Goal: Task Accomplishment & Management: Use online tool/utility

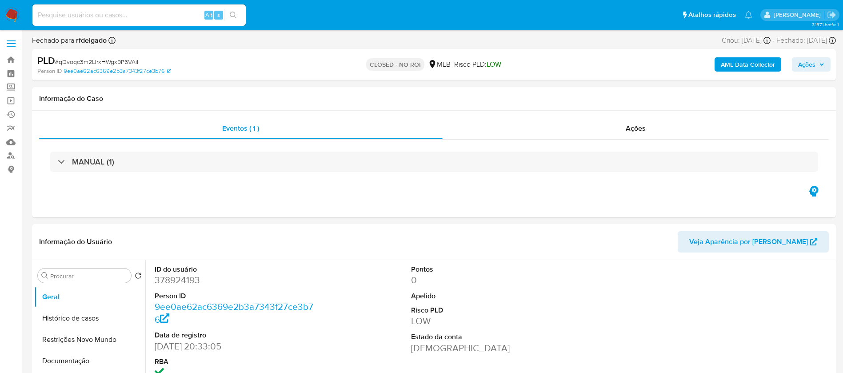
select select "10"
click at [143, 17] on input at bounding box center [138, 15] width 213 height 12
paste input "CH57X2TGb0vdUtu4BVUGLdOw"
type input "CH57X2TGb0vdUtu4BVUGLdOw"
click at [230, 14] on icon "search-icon" at bounding box center [233, 15] width 7 height 7
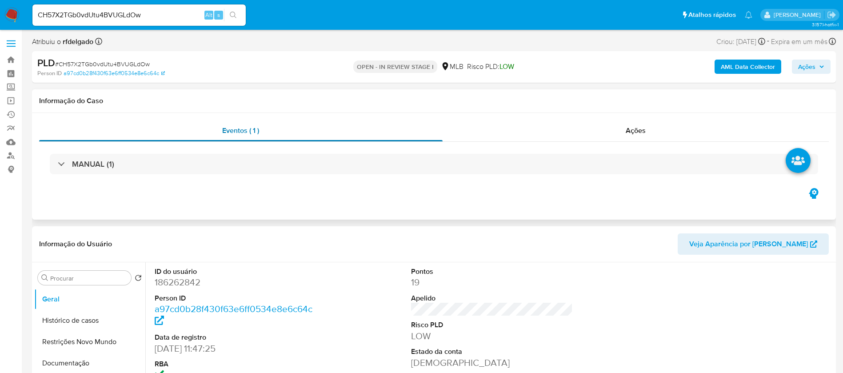
select select "10"
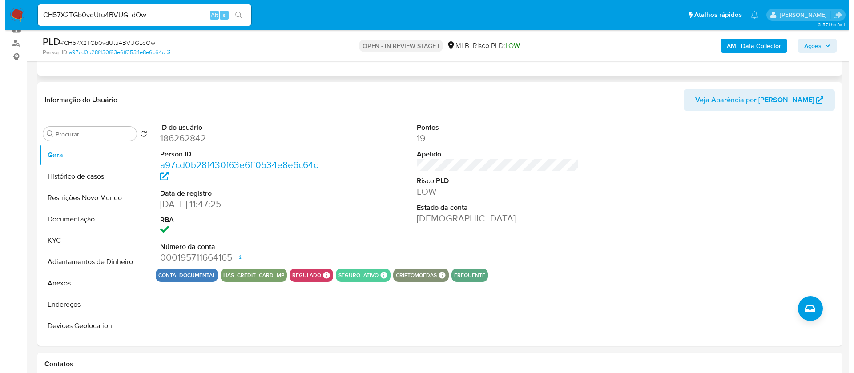
scroll to position [133, 0]
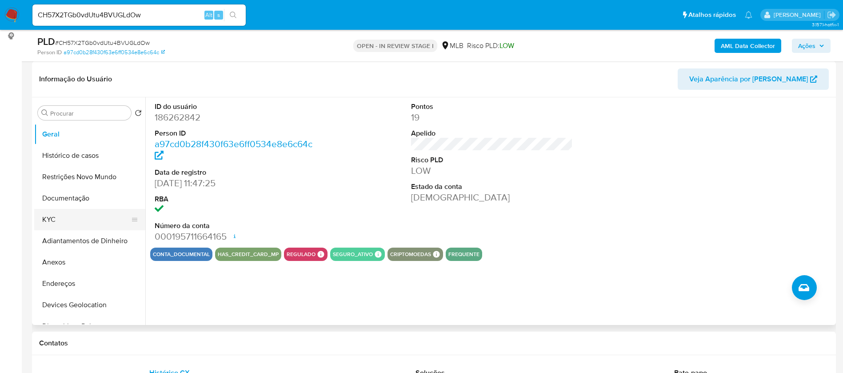
click at [92, 229] on button "KYC" at bounding box center [86, 219] width 104 height 21
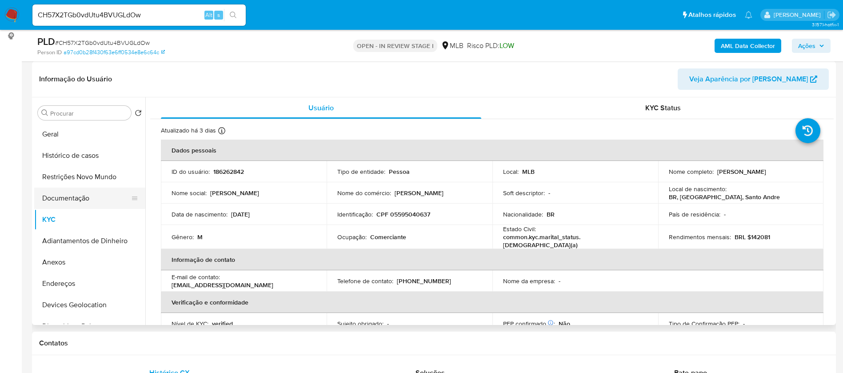
click at [81, 197] on button "Documentação" at bounding box center [86, 198] width 104 height 21
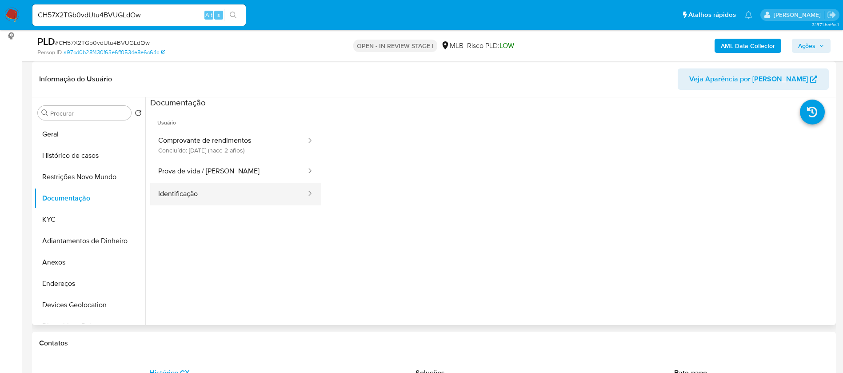
click at [221, 196] on button "Identificação" at bounding box center [228, 194] width 157 height 23
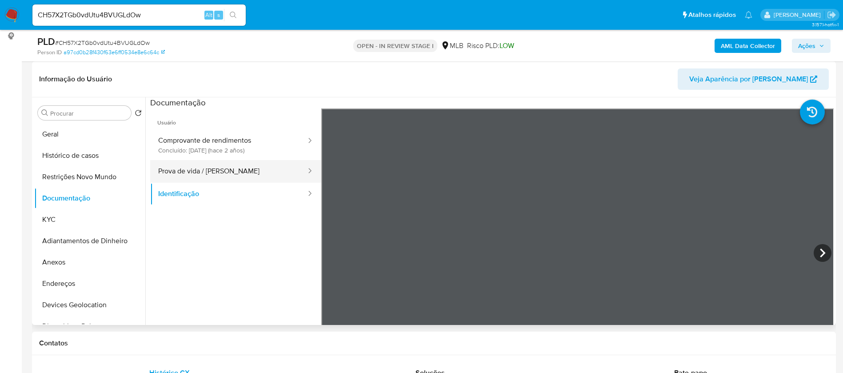
click at [235, 165] on button "Prova de vida / [PERSON_NAME]" at bounding box center [228, 171] width 157 height 23
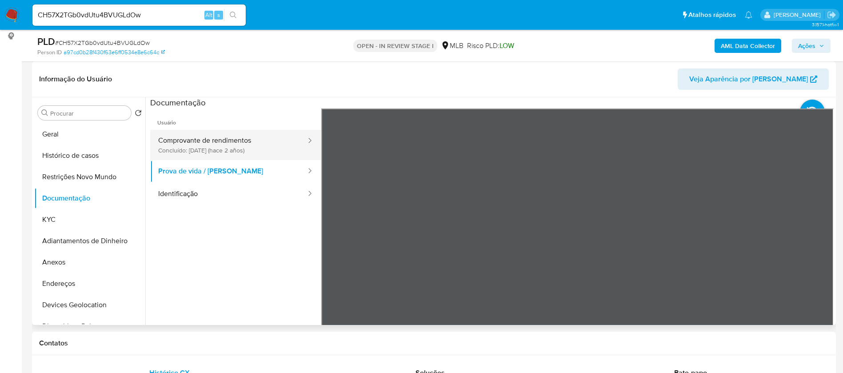
click at [231, 142] on button "Comprovante de rendimentos Concluído: 24/03/2023 (hace 2 años)" at bounding box center [228, 145] width 157 height 30
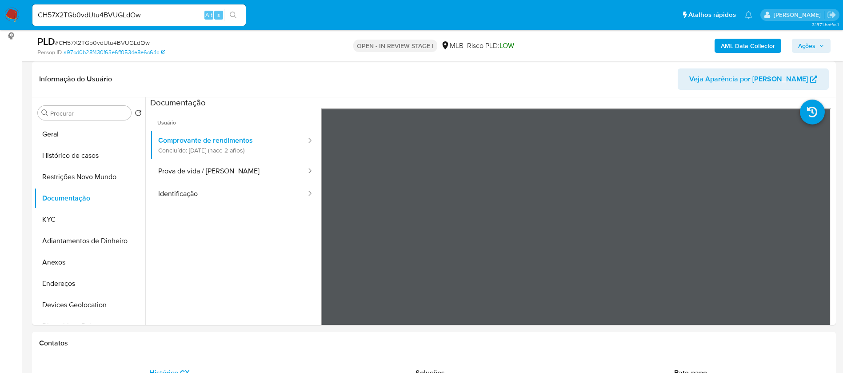
click at [742, 45] on b "AML Data Collector" at bounding box center [748, 46] width 54 height 14
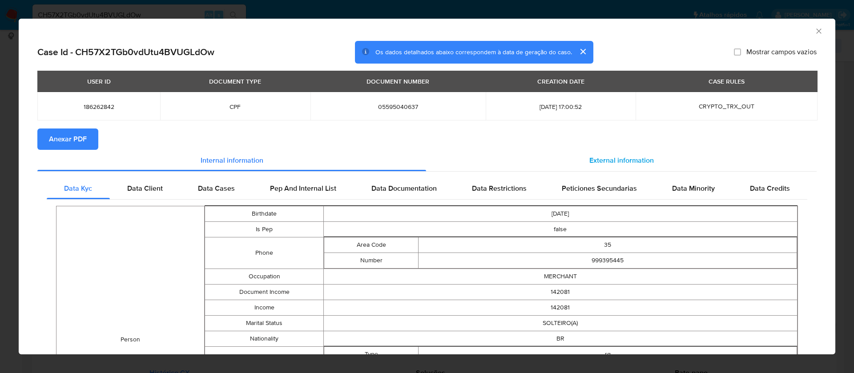
click at [586, 153] on div "External information" at bounding box center [621, 160] width 390 height 21
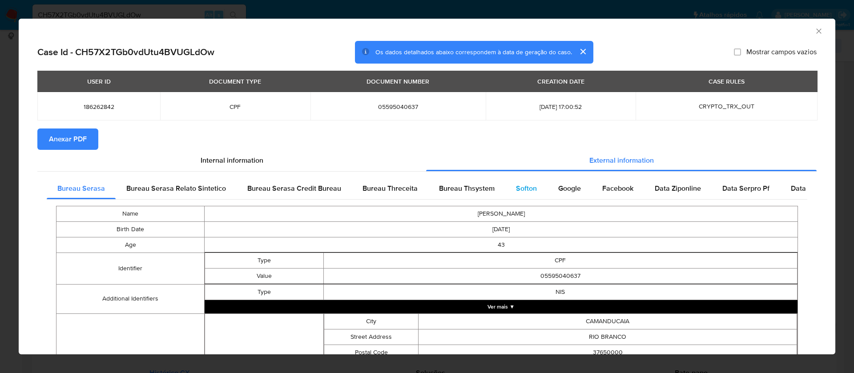
click at [530, 181] on div "Softon" at bounding box center [526, 188] width 42 height 21
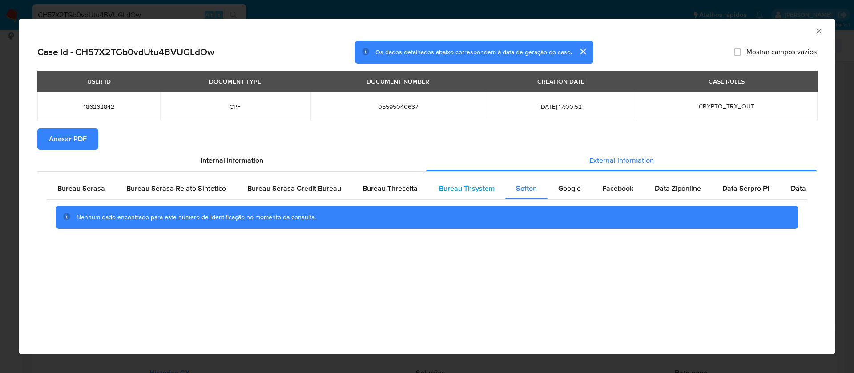
click at [456, 186] on span "Bureau Thsystem" at bounding box center [467, 188] width 56 height 10
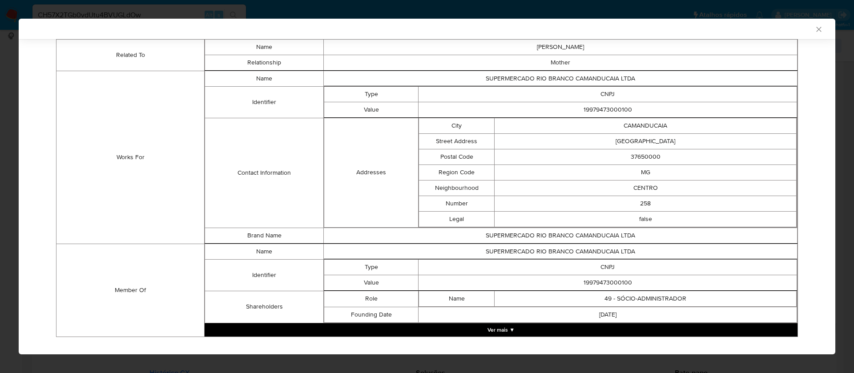
scroll to position [582, 0]
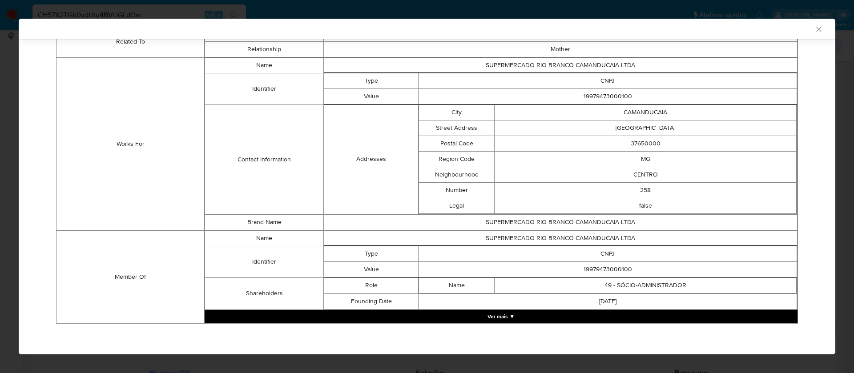
click at [600, 270] on td "19979473000100" at bounding box center [607, 269] width 378 height 16
copy td "19979473000100"
click at [573, 241] on td "SUPERMERCADO RIO BRANCO CAMANDUCAIA LTDA" at bounding box center [560, 238] width 474 height 16
click at [573, 240] on td "SUPERMERCADO RIO BRANCO CAMANDUCAIA LTDA" at bounding box center [560, 238] width 474 height 16
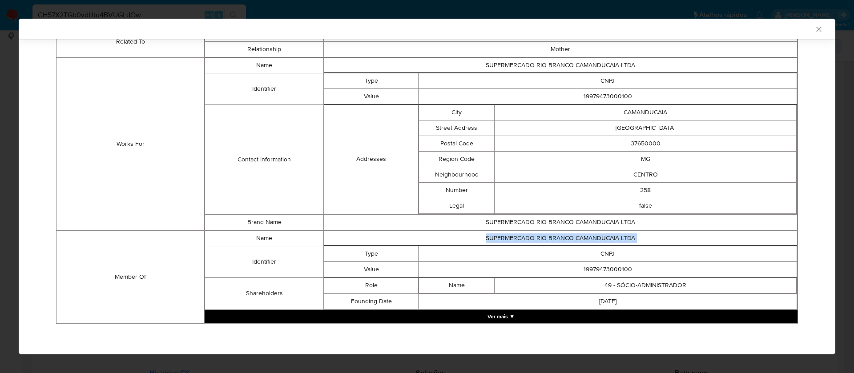
click at [573, 240] on td "SUPERMERCADO RIO BRANCO CAMANDUCAIA LTDA" at bounding box center [560, 238] width 474 height 16
copy td "SUPERMERCADO RIO BRANCO CAMANDUCAIA LTDA"
click at [590, 270] on td "19979473000100" at bounding box center [607, 269] width 378 height 16
click at [590, 269] on td "19979473000100" at bounding box center [607, 269] width 378 height 16
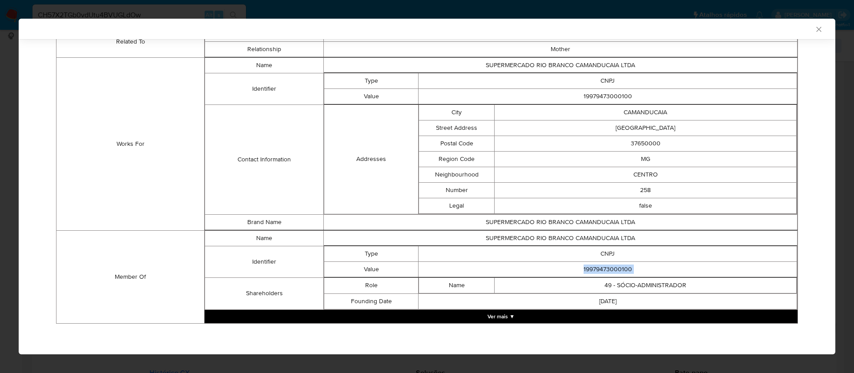
copy td "19979473000100"
click at [502, 313] on button "Ver mais ▼" at bounding box center [501, 316] width 593 height 13
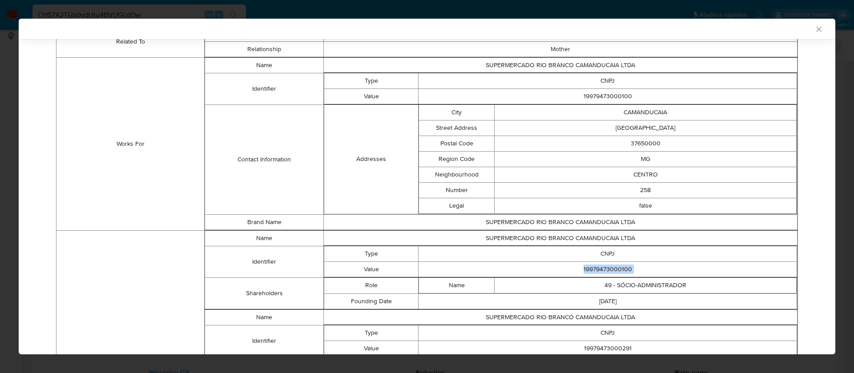
scroll to position [716, 0]
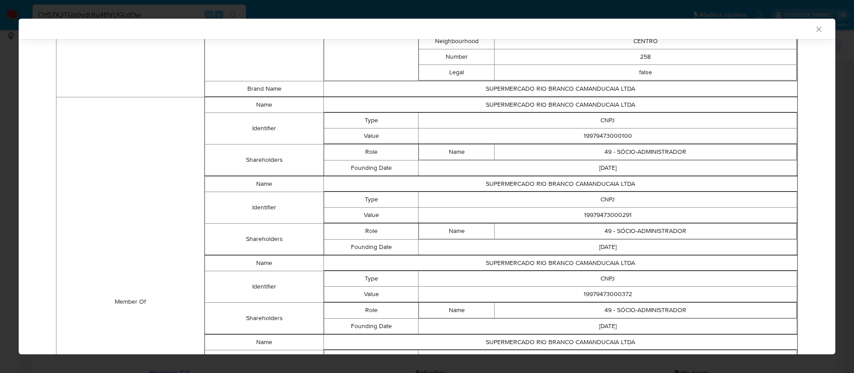
click at [606, 214] on td "19979473000291" at bounding box center [607, 215] width 378 height 16
copy td "19979473000291"
click at [572, 182] on td "SUPERMERCADO RIO BRANCO CAMANDUCAIA LTDA" at bounding box center [560, 184] width 474 height 16
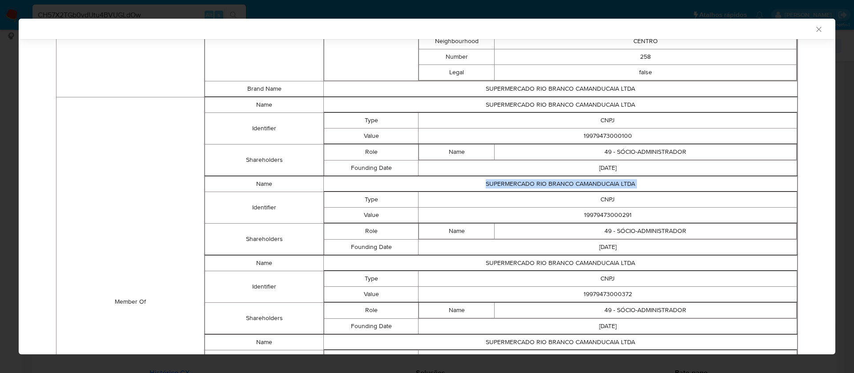
click at [572, 182] on td "SUPERMERCADO RIO BRANCO CAMANDUCAIA LTDA" at bounding box center [560, 184] width 474 height 16
copy td "SUPERMERCADO RIO BRANCO CAMANDUCAIA LTDA"
click at [580, 212] on td "19979473000291" at bounding box center [607, 215] width 378 height 16
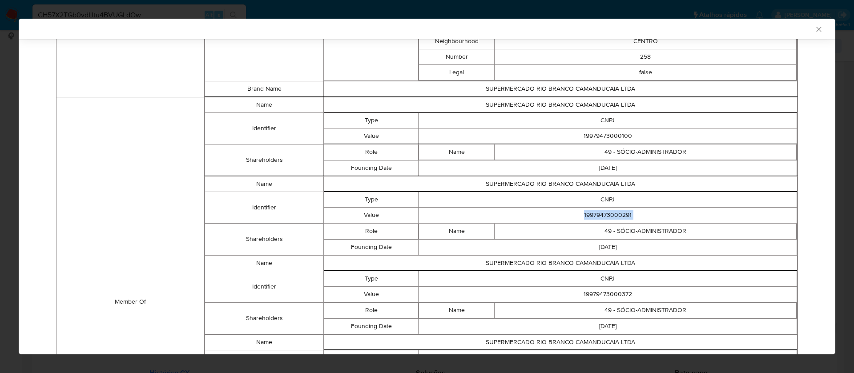
copy td "19979473000291"
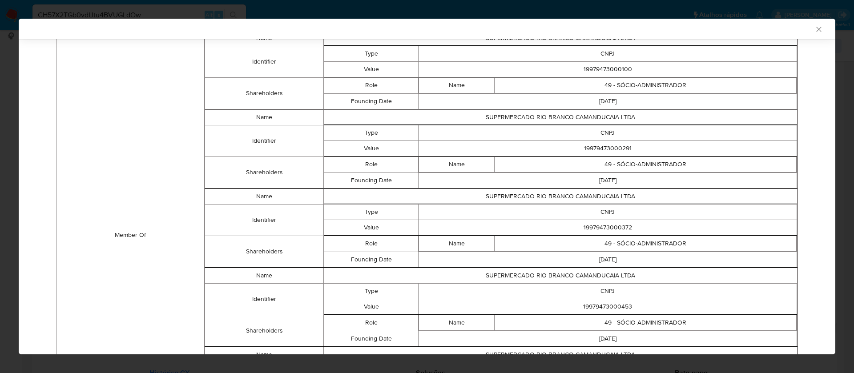
click at [593, 226] on td "19979473000372" at bounding box center [607, 228] width 378 height 16
copy td "19979473000372"
click at [577, 195] on td "SUPERMERCADO RIO BRANCO CAMANDUCAIA LTDA" at bounding box center [560, 197] width 474 height 16
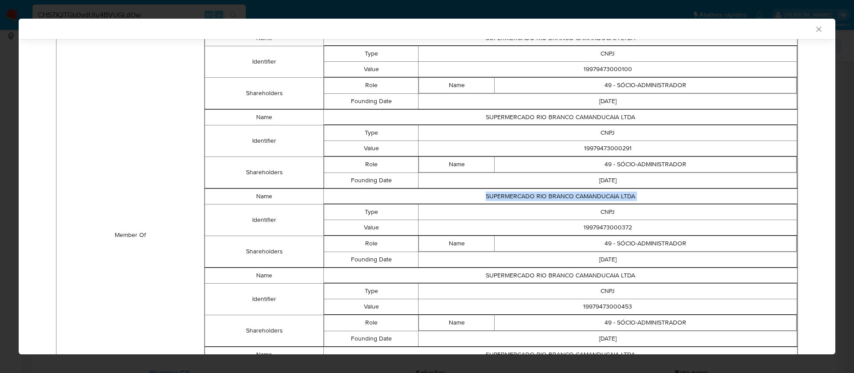
click at [577, 195] on td "SUPERMERCADO RIO BRANCO CAMANDUCAIA LTDA" at bounding box center [560, 197] width 474 height 16
copy td "SUPERMERCADO RIO BRANCO CAMANDUCAIA LTDA"
click at [619, 227] on td "19979473000372" at bounding box center [607, 228] width 378 height 16
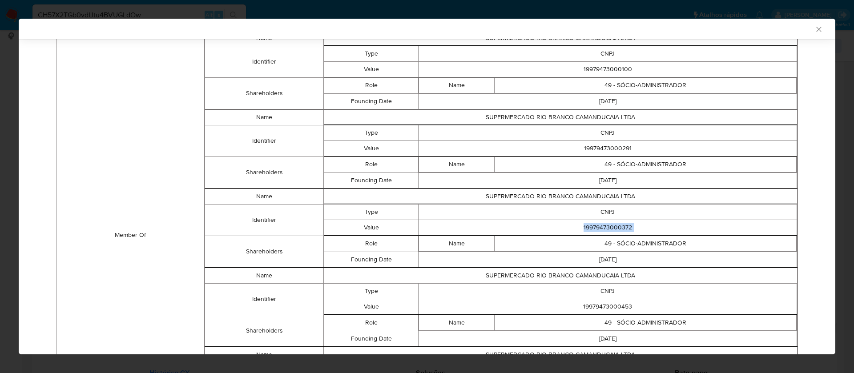
copy td "19979473000372"
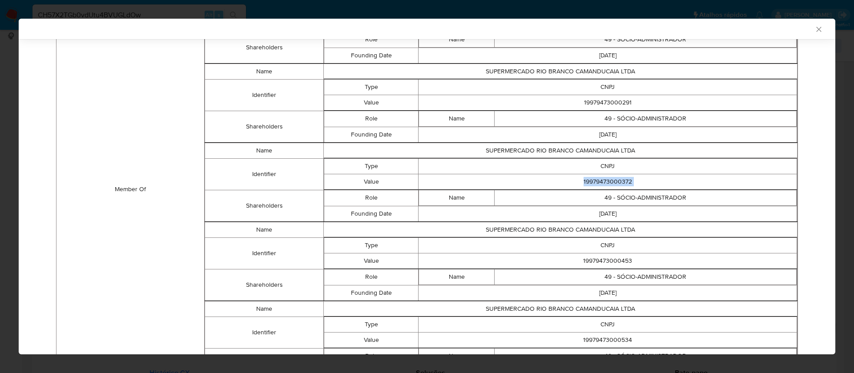
scroll to position [849, 0]
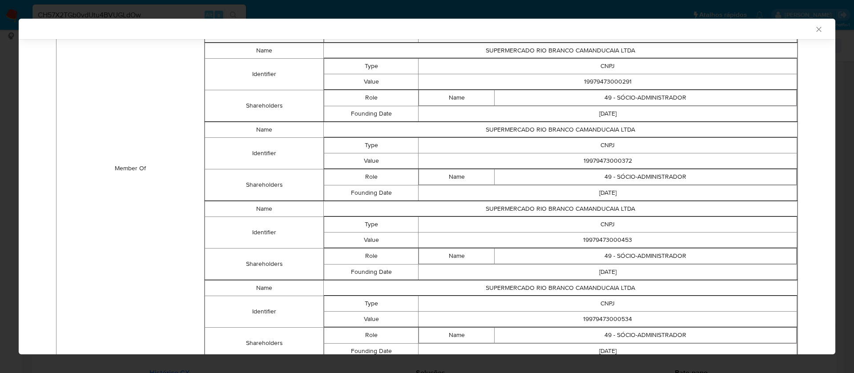
click at [605, 239] on td "19979473000453" at bounding box center [607, 240] width 378 height 16
copy td "19979473000453"
click at [566, 126] on td "SUPERMERCADO RIO BRANCO CAMANDUCAIA LTDA" at bounding box center [560, 130] width 474 height 16
click at [613, 239] on td "19979473000453" at bounding box center [607, 240] width 378 height 16
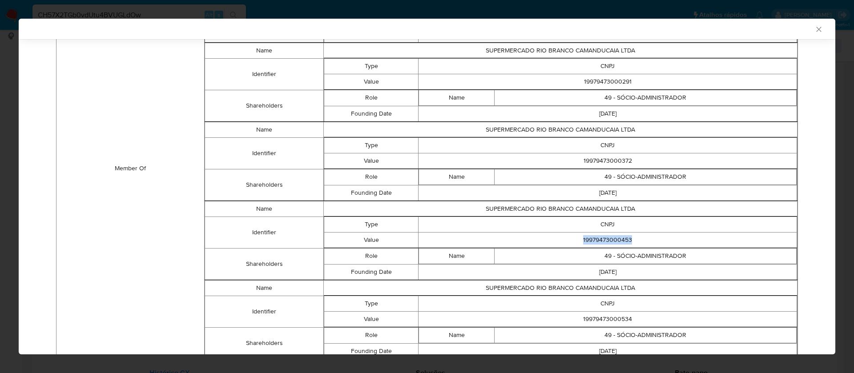
click at [613, 239] on td "19979473000453" at bounding box center [607, 240] width 378 height 16
click at [591, 210] on td "SUPERMERCADO RIO BRANCO CAMANDUCAIA LTDA" at bounding box center [560, 209] width 474 height 16
click at [606, 240] on td "19979473000453" at bounding box center [607, 240] width 378 height 16
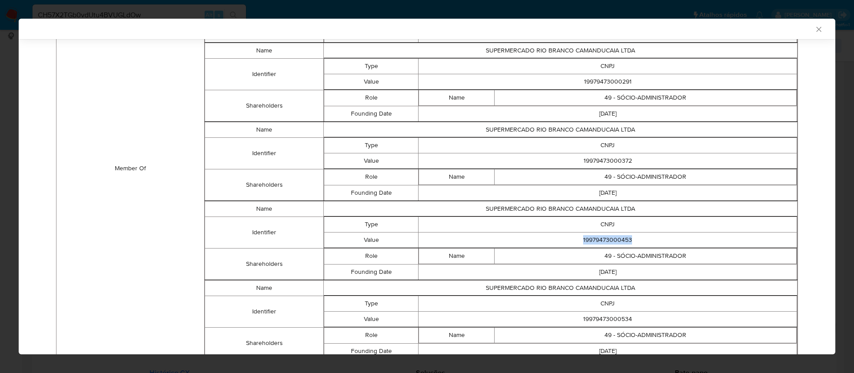
click at [606, 240] on td "19979473000453" at bounding box center [607, 240] width 378 height 16
click at [606, 239] on td "19979473000453" at bounding box center [607, 240] width 378 height 16
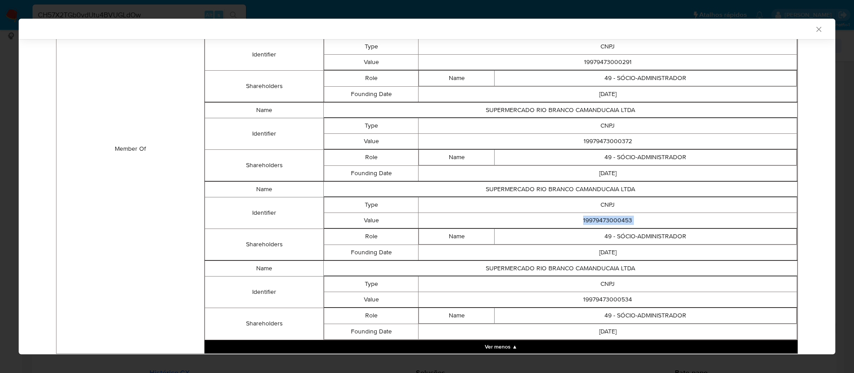
scroll to position [899, 0]
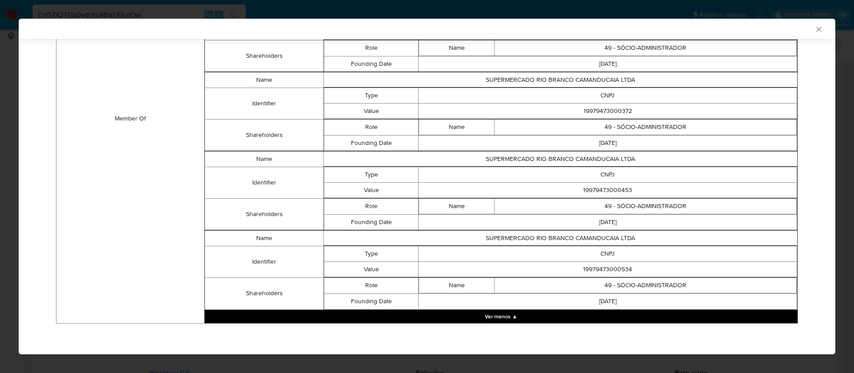
click at [609, 268] on td "19979473000534" at bounding box center [607, 269] width 378 height 16
click at [591, 237] on td "SUPERMERCADO RIO BRANCO CAMANDUCAIA LTDA" at bounding box center [560, 238] width 474 height 16
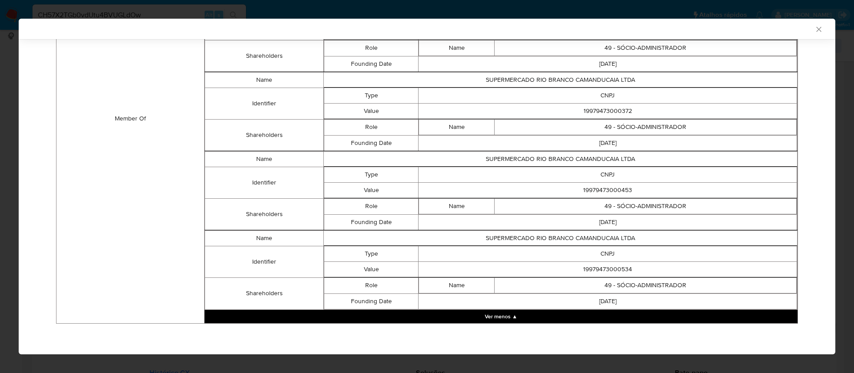
click at [618, 272] on td "19979473000534" at bounding box center [607, 269] width 378 height 16
click at [618, 271] on td "19979473000534" at bounding box center [607, 269] width 378 height 16
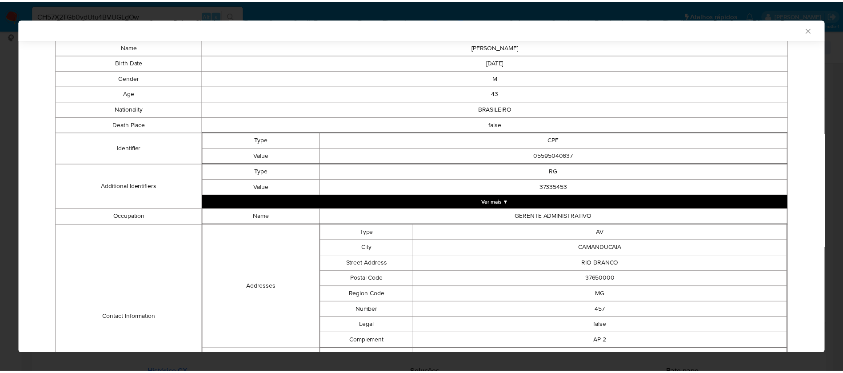
scroll to position [0, 0]
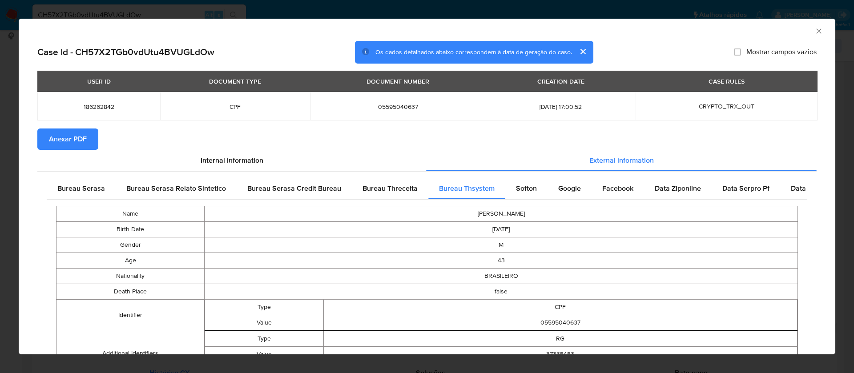
click at [814, 29] on icon "Fechar a janela" at bounding box center [818, 31] width 9 height 9
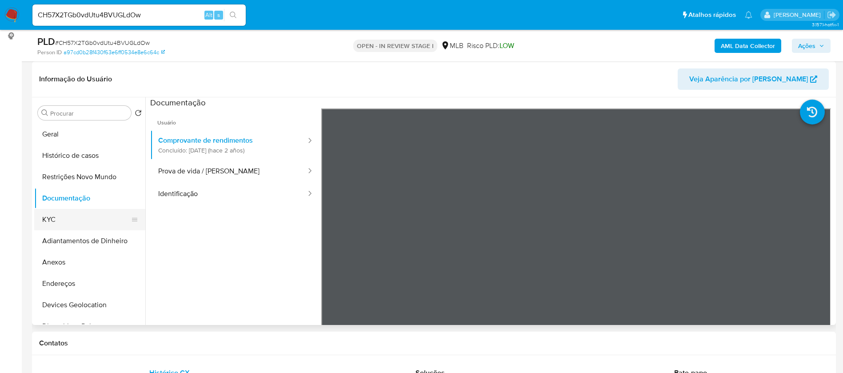
click at [61, 219] on button "KYC" at bounding box center [86, 219] width 104 height 21
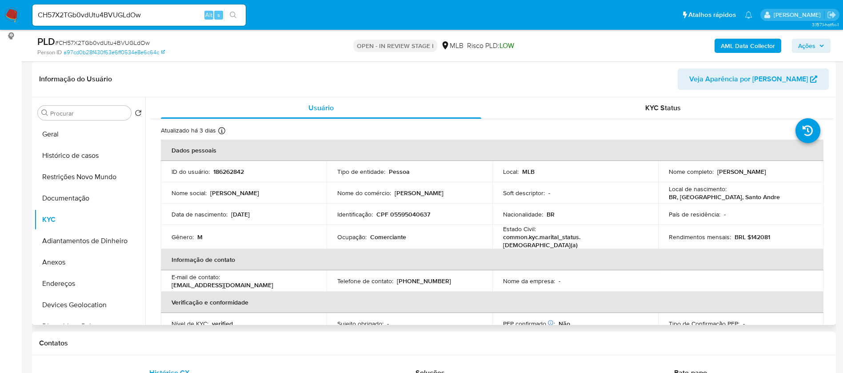
drag, startPoint x: 805, startPoint y: 170, endPoint x: 712, endPoint y: 173, distance: 93.0
click at [712, 173] on div "Nome completo : Felipe Coutinho Do Nascimento" at bounding box center [741, 172] width 144 height 8
click at [220, 169] on p "186262842" at bounding box center [228, 172] width 31 height 8
click at [84, 138] on button "Geral" at bounding box center [86, 134] width 104 height 21
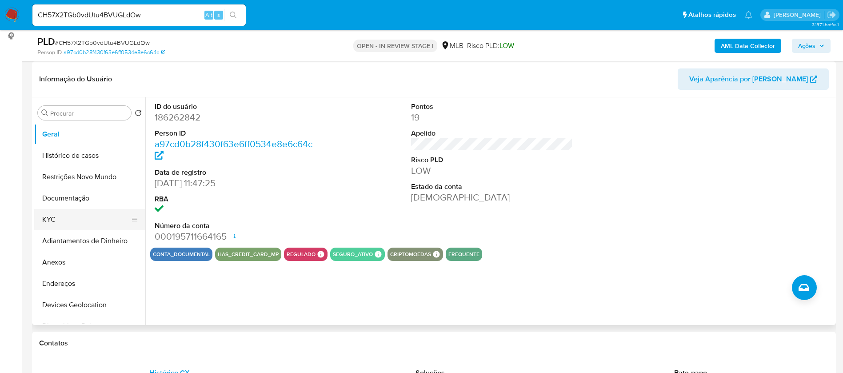
click at [83, 215] on button "KYC" at bounding box center [86, 219] width 104 height 21
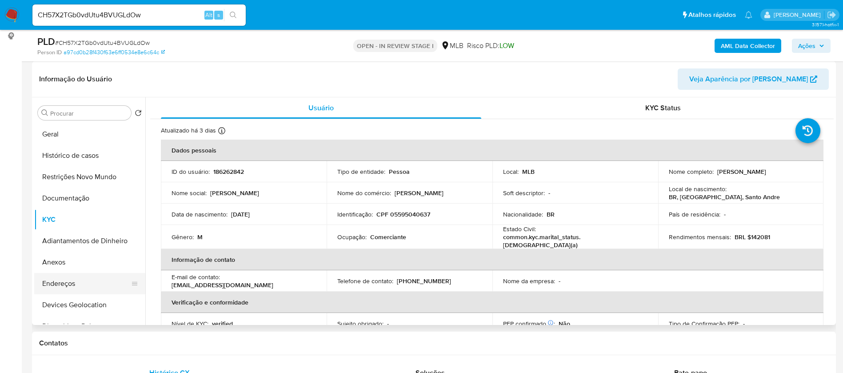
click at [103, 281] on button "Endereços" at bounding box center [86, 283] width 104 height 21
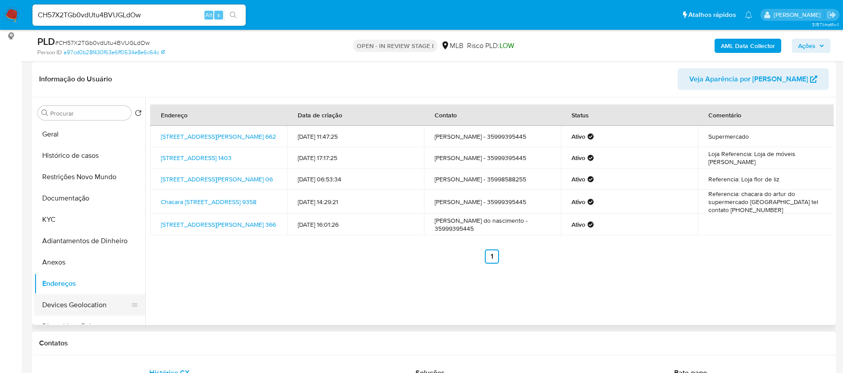
click at [92, 302] on button "Devices Geolocation" at bounding box center [86, 304] width 104 height 21
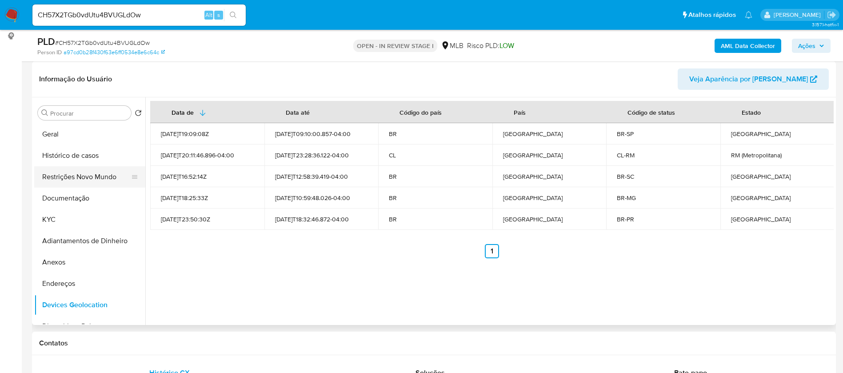
click at [71, 177] on button "Restrições Novo Mundo" at bounding box center [86, 176] width 104 height 21
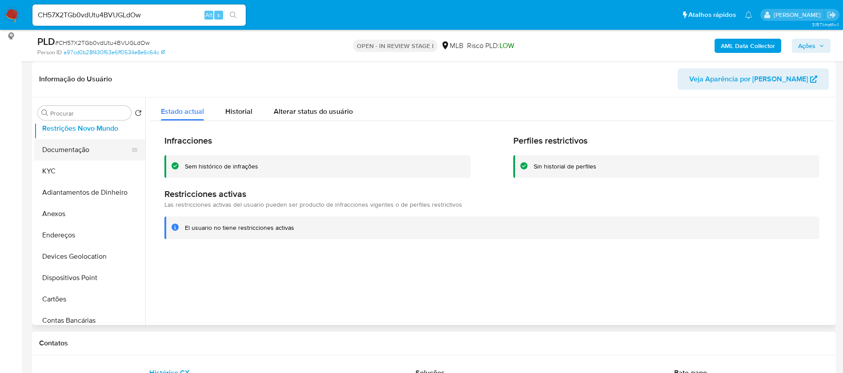
scroll to position [67, 0]
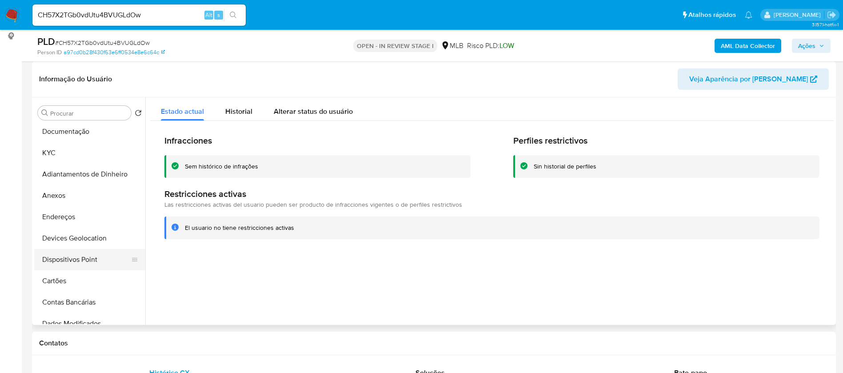
click at [96, 256] on button "Dispositivos Point" at bounding box center [86, 259] width 104 height 21
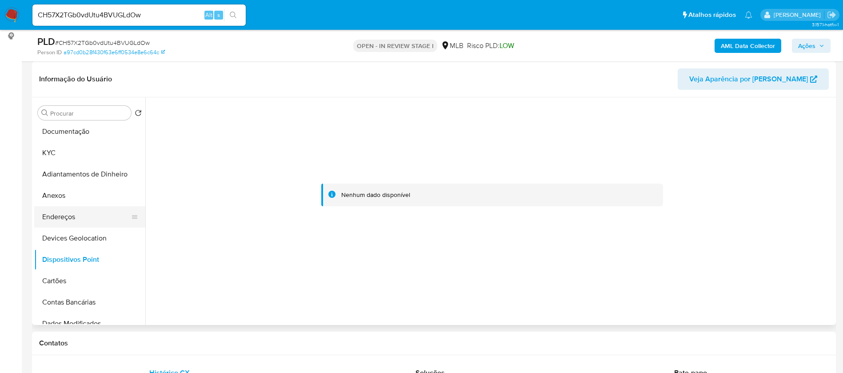
click at [65, 221] on button "Endereços" at bounding box center [86, 216] width 104 height 21
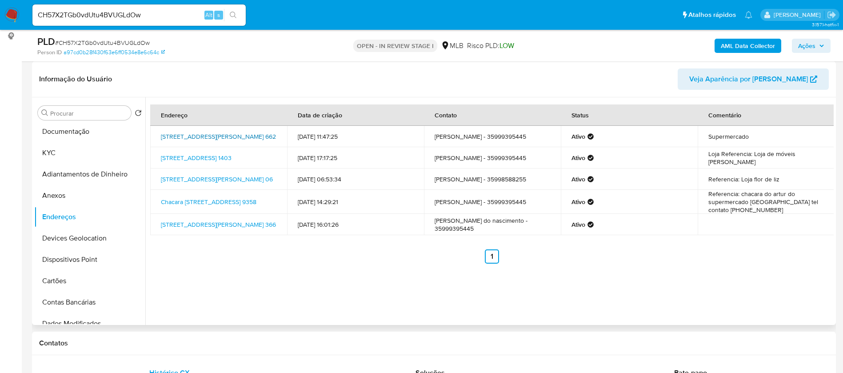
click at [233, 138] on link "Avenida Genésio Vargas 662, Camanducaia, Minas Gerais, 37650000, Brasil 662" at bounding box center [218, 136] width 115 height 9
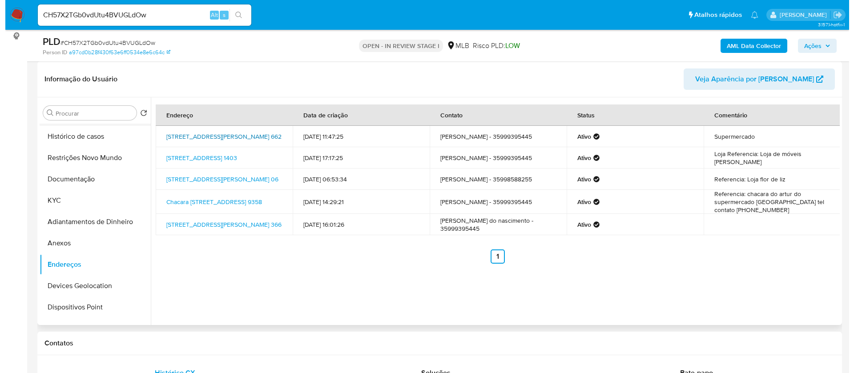
scroll to position [0, 0]
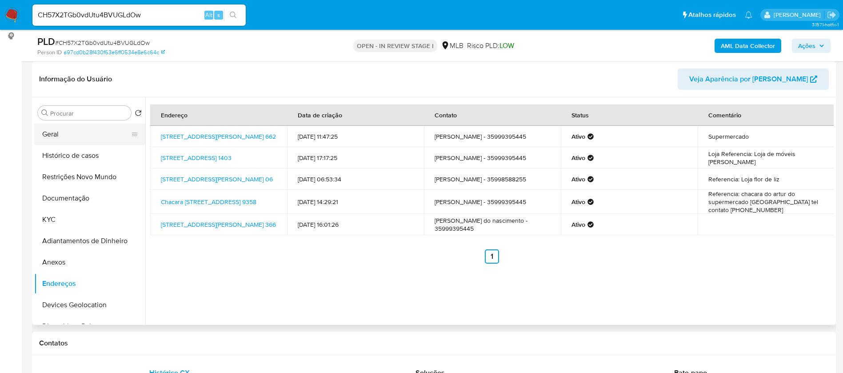
click at [84, 135] on button "Geral" at bounding box center [86, 134] width 104 height 21
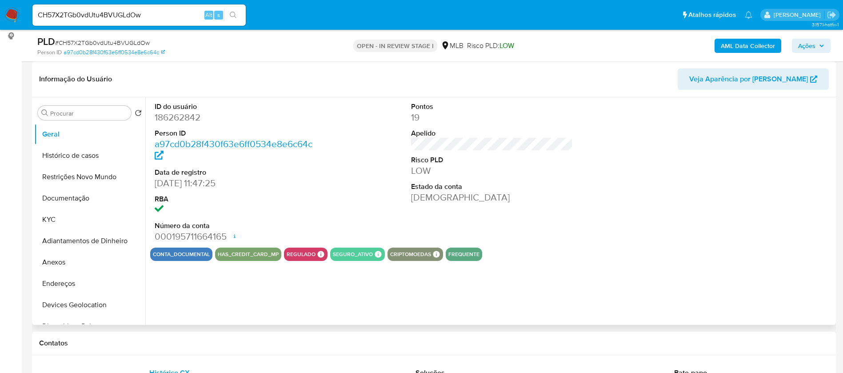
click at [191, 118] on dd "186262842" at bounding box center [236, 117] width 162 height 12
click at [63, 157] on button "Histórico de casos" at bounding box center [86, 155] width 104 height 21
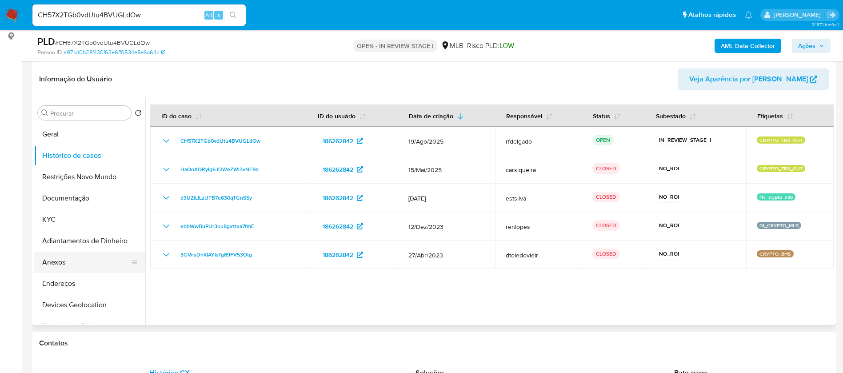
click at [69, 262] on button "Anexos" at bounding box center [86, 262] width 104 height 21
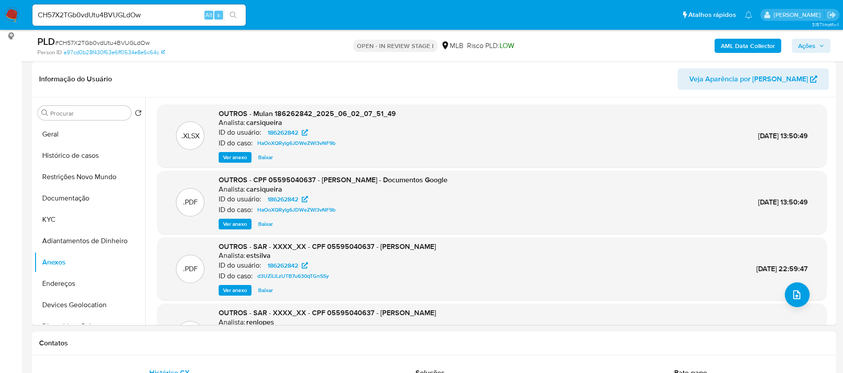
click at [775, 45] on b "AML Data Collector" at bounding box center [748, 46] width 54 height 14
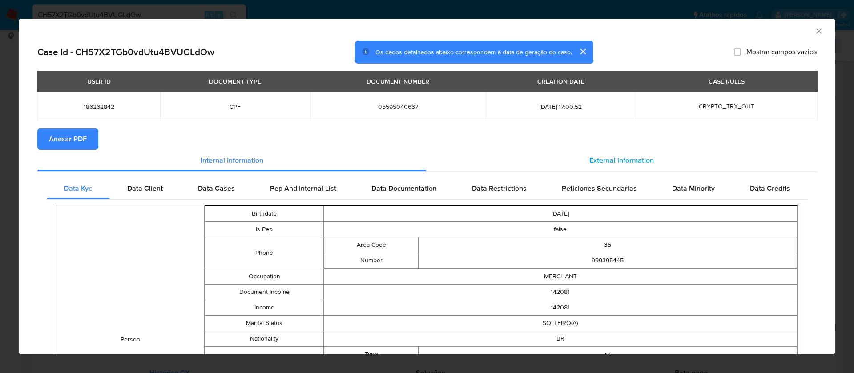
click at [616, 163] on span "External information" at bounding box center [621, 160] width 64 height 10
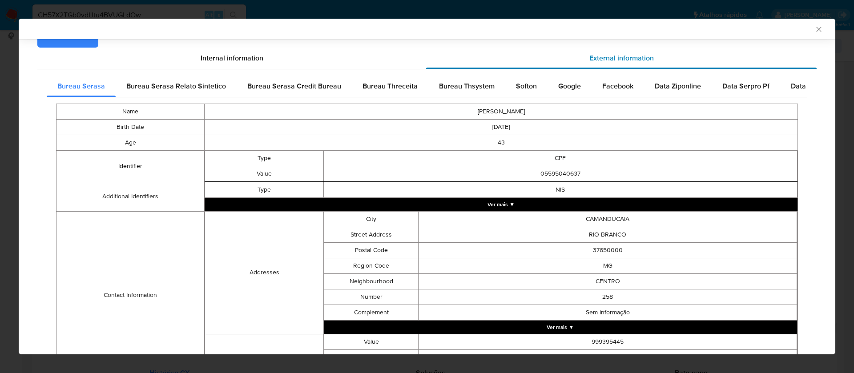
scroll to position [204, 0]
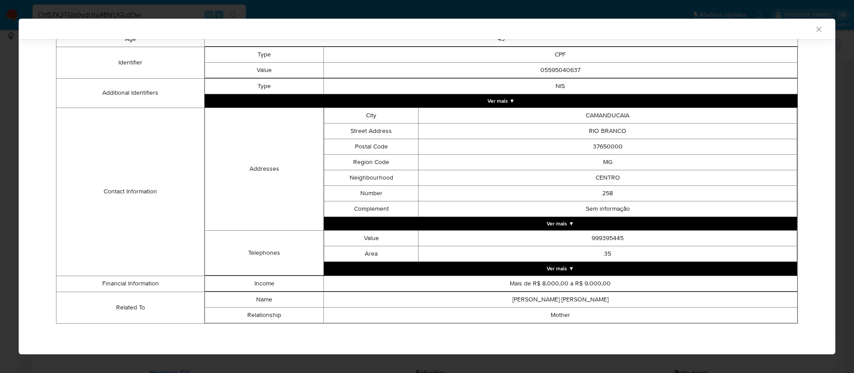
click at [814, 28] on icon "Fechar a janela" at bounding box center [818, 29] width 9 height 9
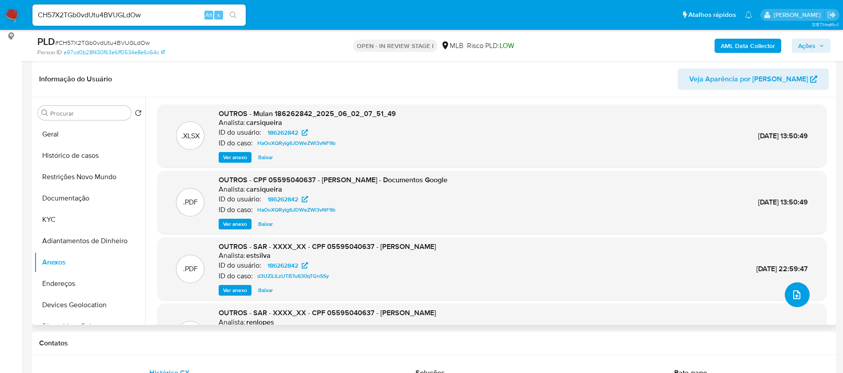
click at [794, 294] on icon "upload-file" at bounding box center [797, 294] width 11 height 11
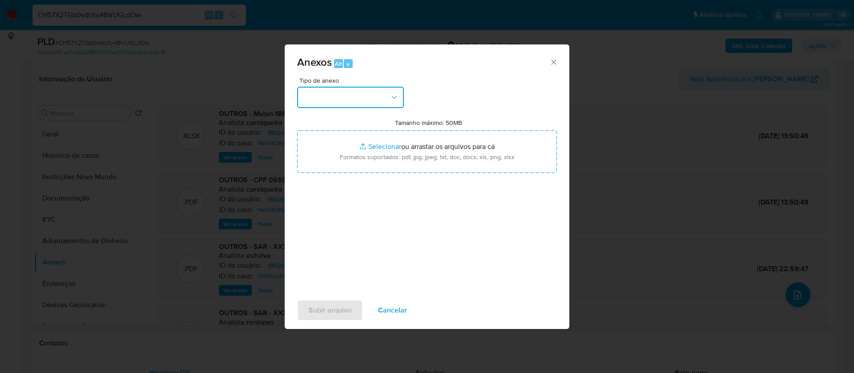
click at [387, 96] on button "button" at bounding box center [350, 97] width 107 height 21
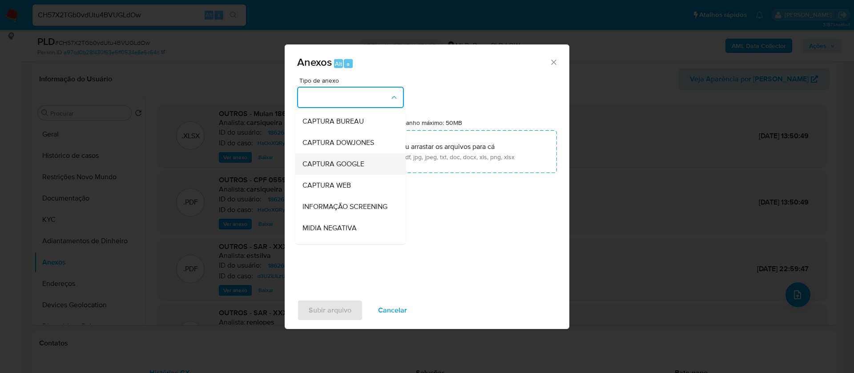
scroll to position [67, 0]
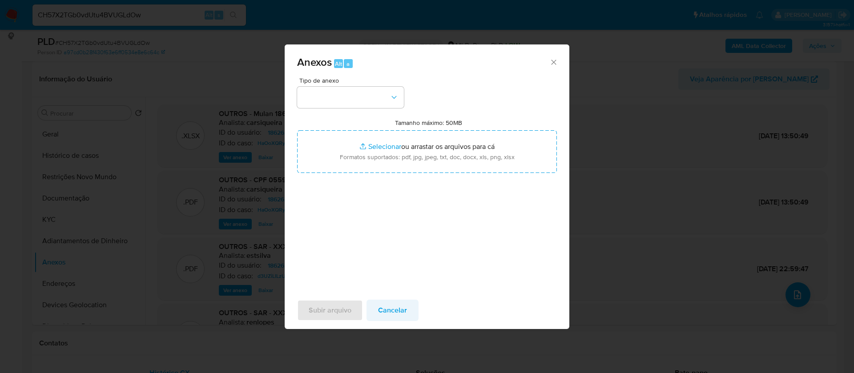
click at [393, 314] on span "Cancelar" at bounding box center [392, 311] width 29 height 20
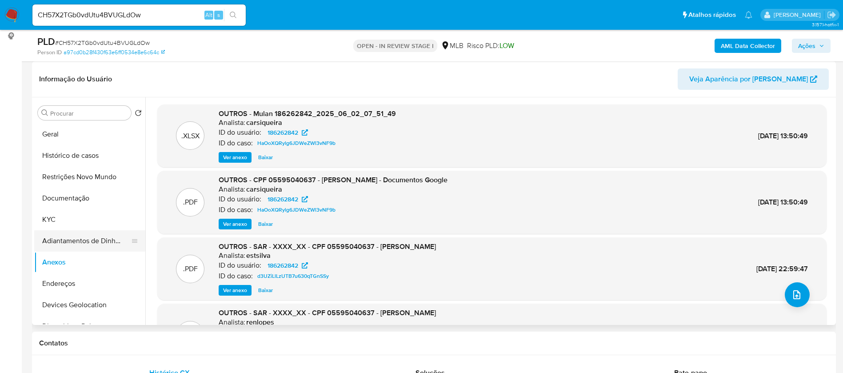
click at [70, 242] on button "Adiantamentos de Dinheiro" at bounding box center [86, 240] width 104 height 21
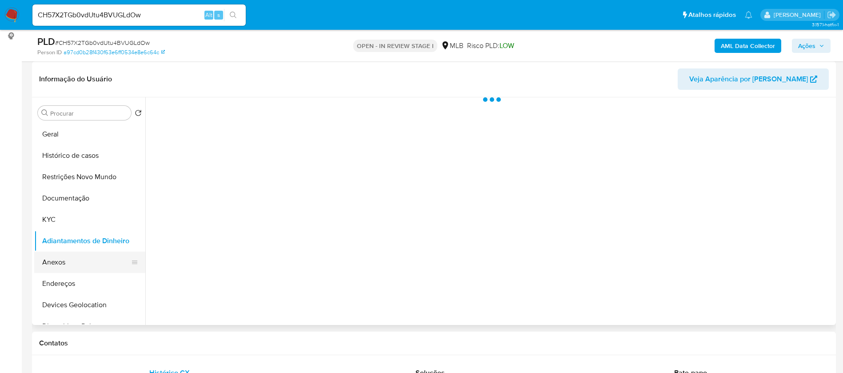
click at [67, 262] on button "Anexos" at bounding box center [86, 262] width 104 height 21
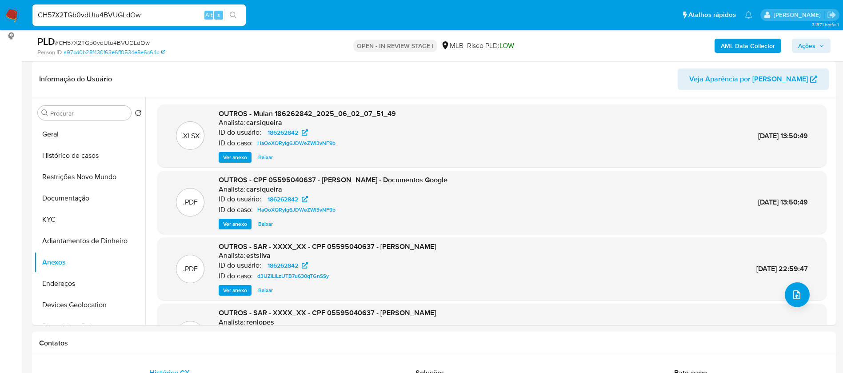
click at [736, 40] on b "AML Data Collector" at bounding box center [748, 46] width 54 height 14
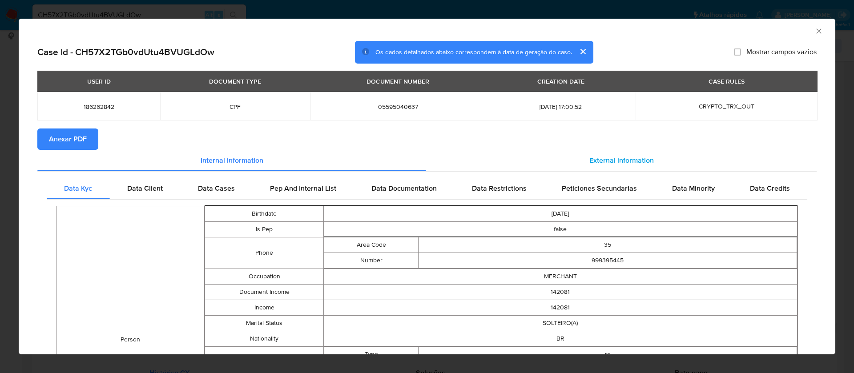
click at [634, 157] on span "External information" at bounding box center [621, 160] width 64 height 10
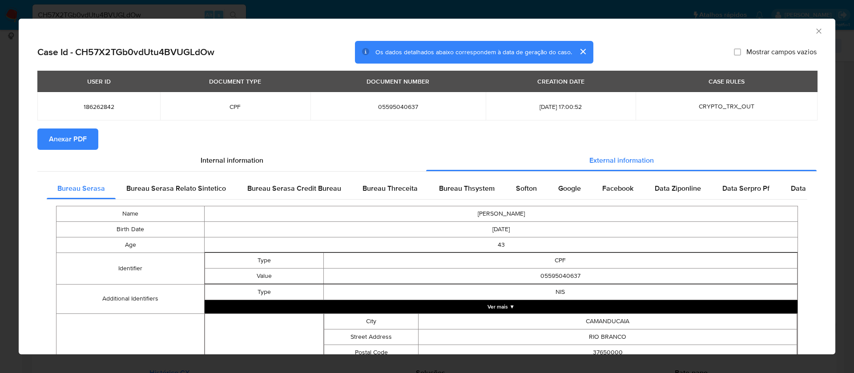
click at [71, 136] on span "Anexar PDF" at bounding box center [68, 139] width 38 height 20
click at [814, 29] on icon "Fechar a janela" at bounding box center [818, 31] width 9 height 9
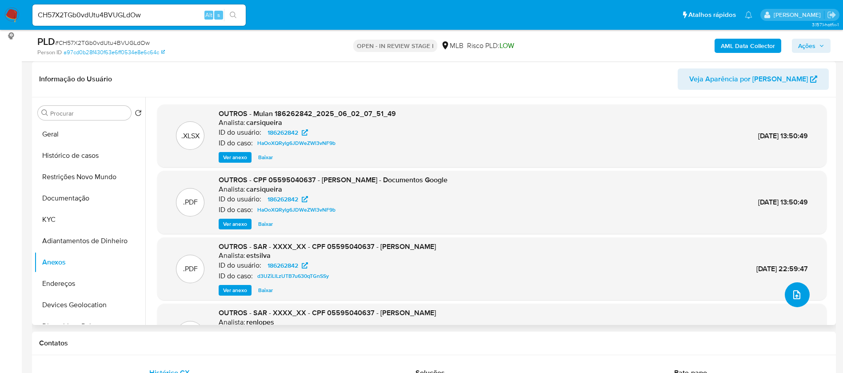
click at [792, 293] on icon "upload-file" at bounding box center [797, 294] width 11 height 11
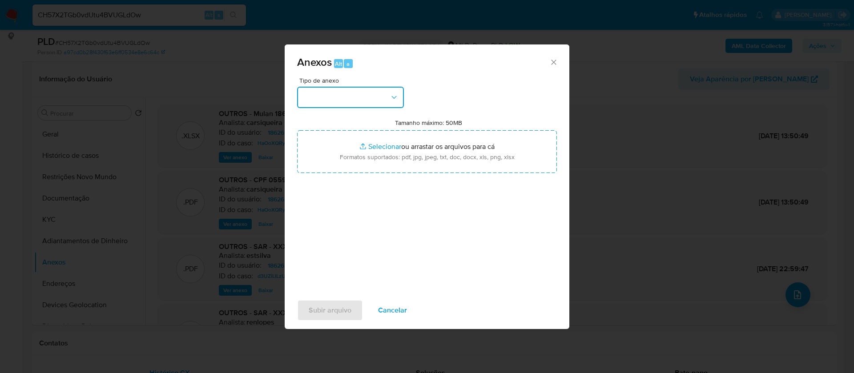
click at [371, 95] on button "button" at bounding box center [350, 97] width 107 height 21
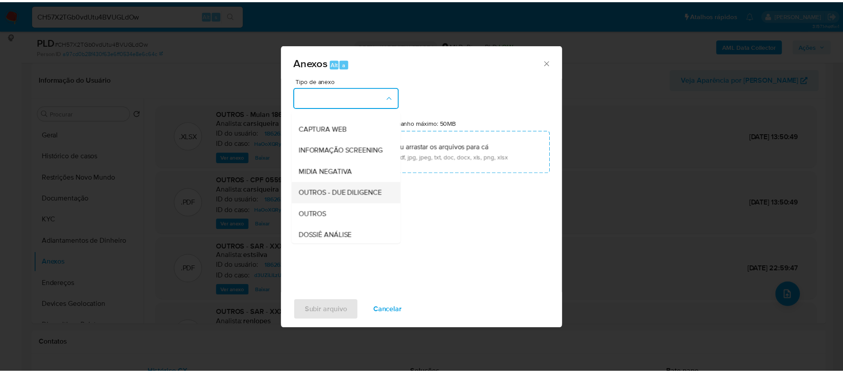
scroll to position [133, 0]
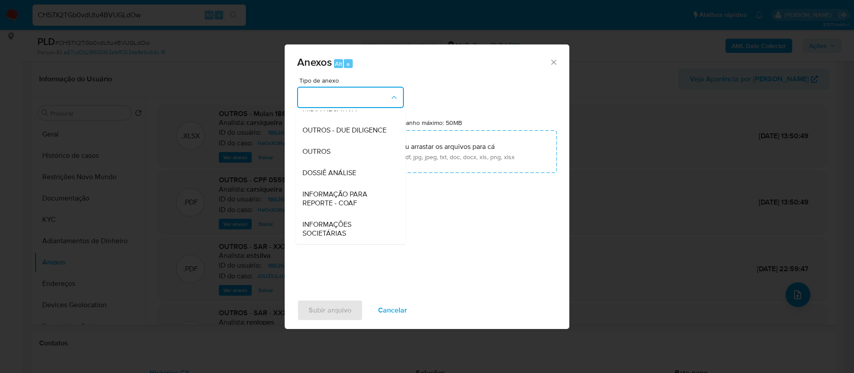
click at [361, 173] on div "DOSSIÊ ANÁLISE" at bounding box center [347, 172] width 91 height 21
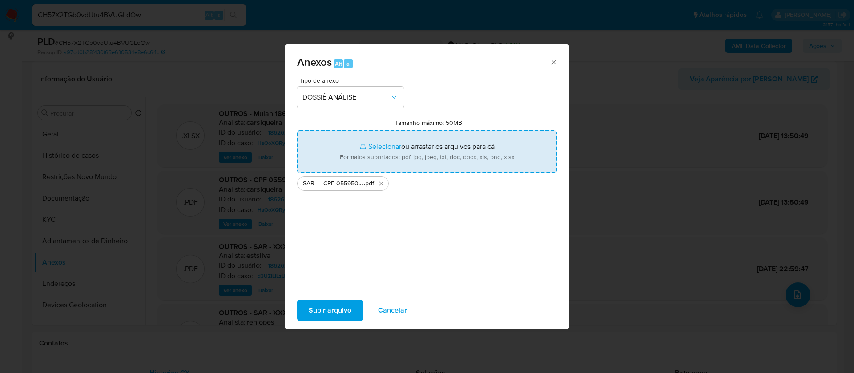
type input "C:\fakepath\Mulan 186262842_2025_08_28_17_10_35.xlsx"
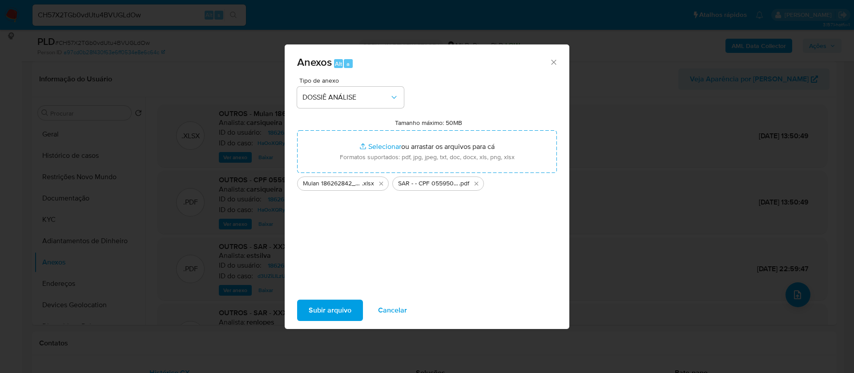
click at [338, 306] on span "Subir arquivo" at bounding box center [330, 311] width 43 height 20
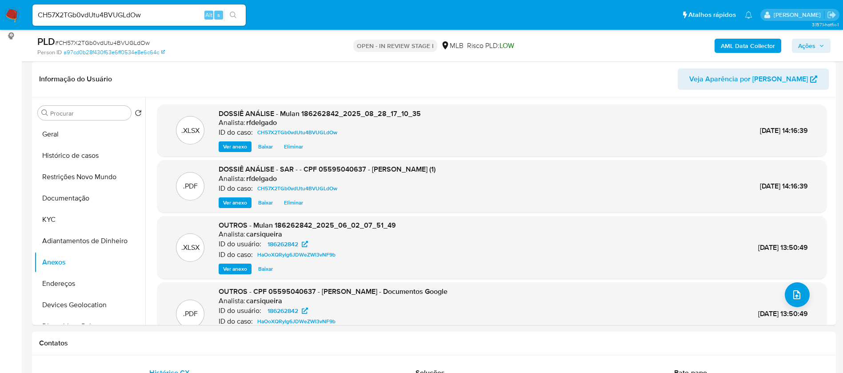
click at [811, 48] on span "Ações" at bounding box center [807, 46] width 17 height 14
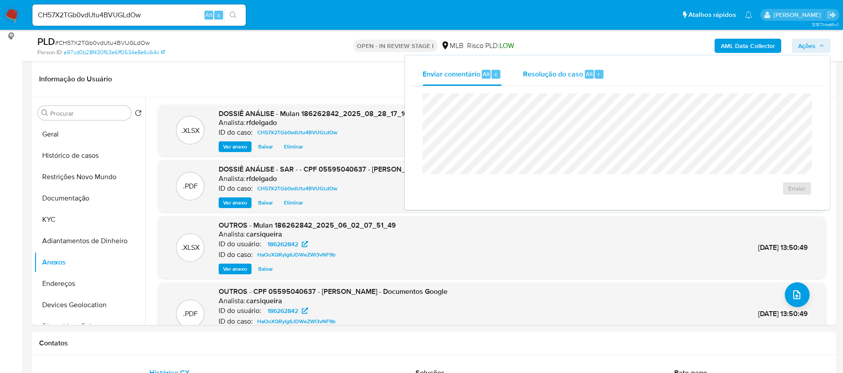
click at [532, 73] on span "Resolução do caso" at bounding box center [553, 73] width 60 height 10
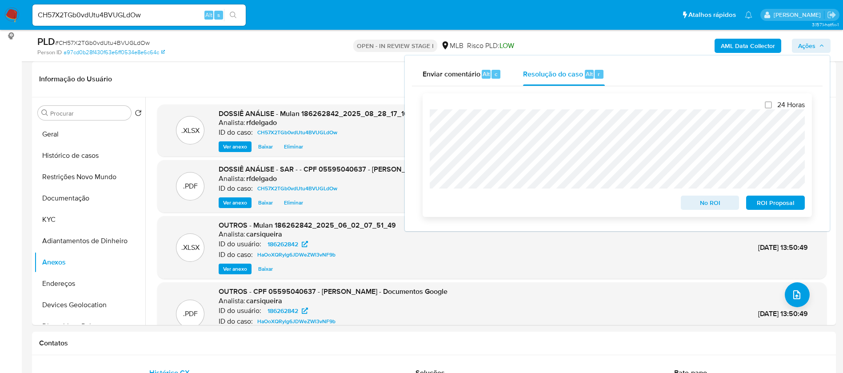
click at [725, 203] on span "No ROI" at bounding box center [710, 203] width 46 height 12
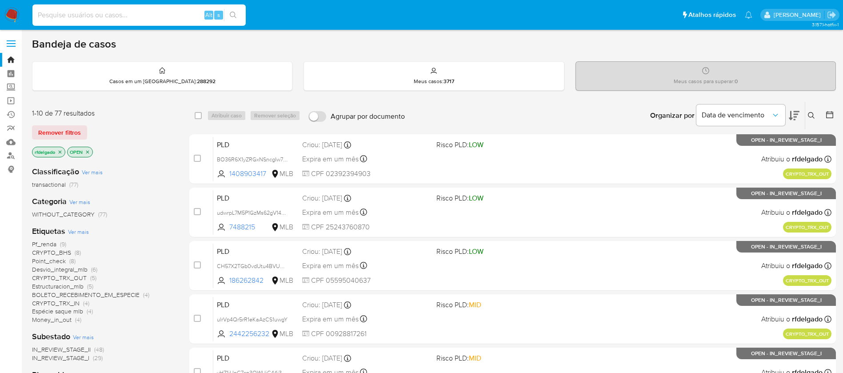
click at [154, 16] on input at bounding box center [138, 15] width 213 height 12
paste input "UJa1cqqo2ktoXK6qTXhcdaGR"
type input "UJa1cqqo2ktoXK6qTXhcdaGR"
click at [238, 18] on button "search-icon" at bounding box center [233, 15] width 18 height 12
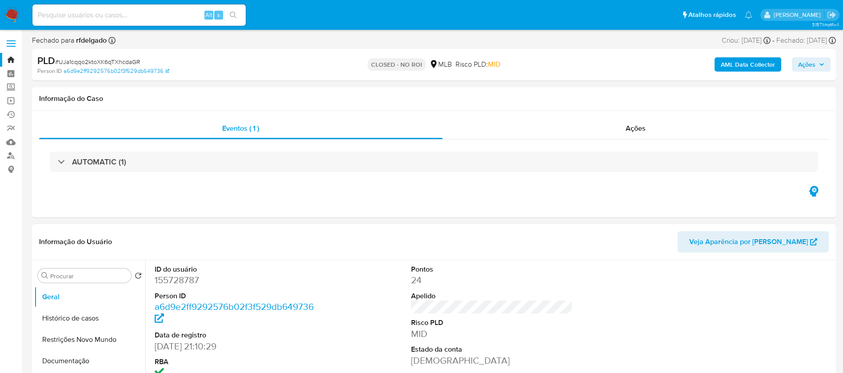
select select "10"
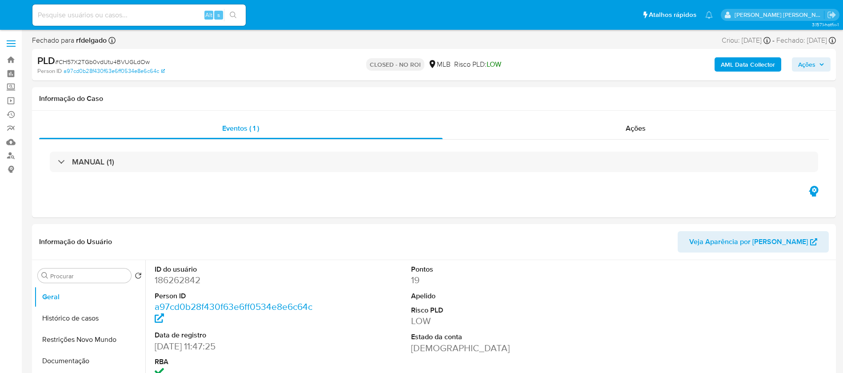
select select "10"
click at [95, 12] on input at bounding box center [138, 15] width 213 height 12
paste input "udwrpL7M5P1GzMs62gV14HaA"
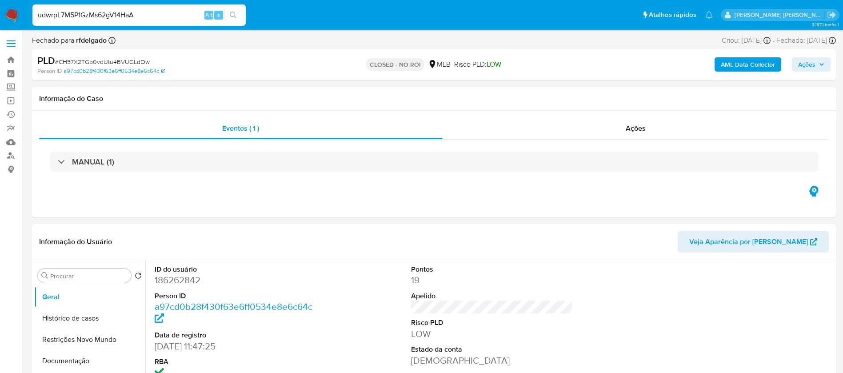
type input "udwrpL7M5P1GzMs62gV14HaA"
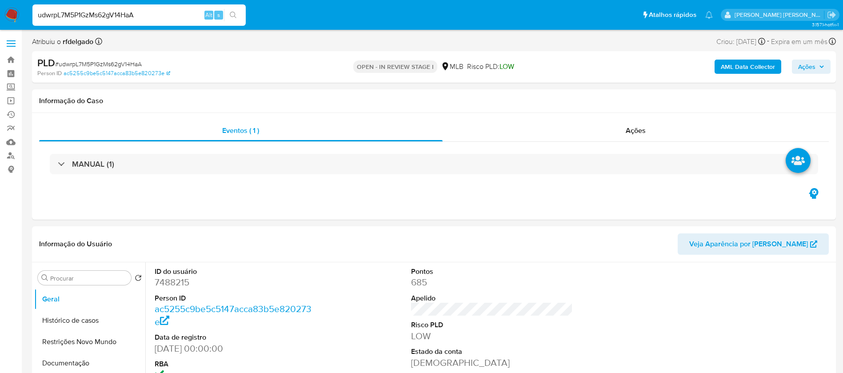
select select "10"
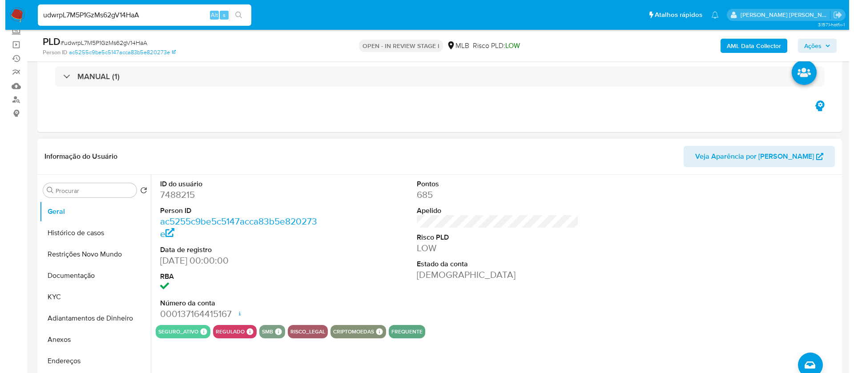
scroll to position [133, 0]
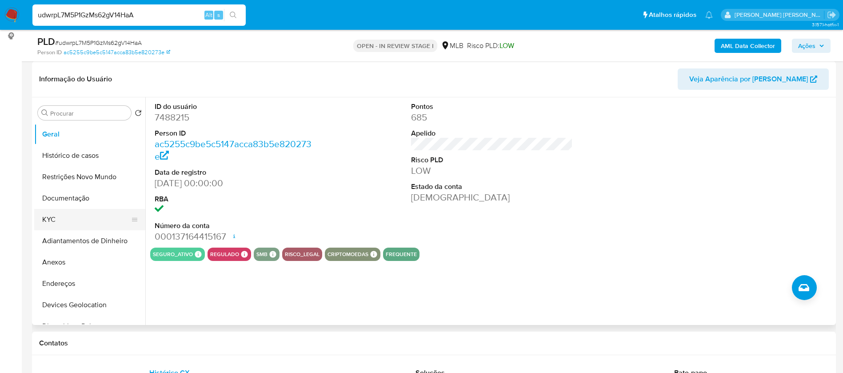
click at [68, 217] on button "KYC" at bounding box center [86, 219] width 104 height 21
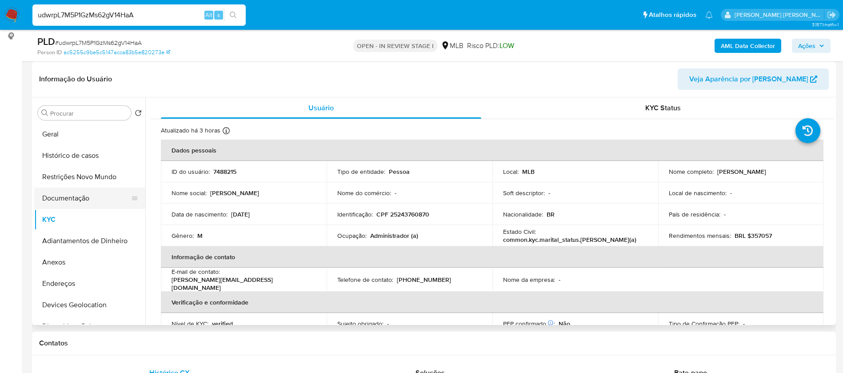
click at [84, 200] on button "Documentação" at bounding box center [86, 198] width 104 height 21
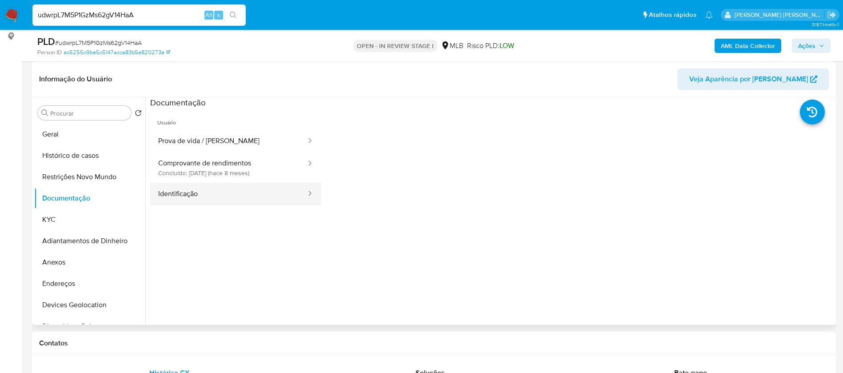
drag, startPoint x: 215, startPoint y: 195, endPoint x: 216, endPoint y: 187, distance: 8.5
click at [216, 196] on button "Identificação" at bounding box center [228, 194] width 157 height 23
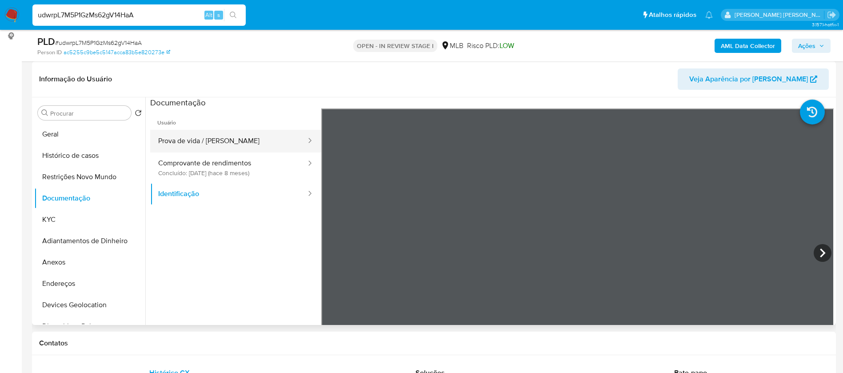
click at [218, 137] on button "Prova de vida / [PERSON_NAME]" at bounding box center [228, 141] width 157 height 23
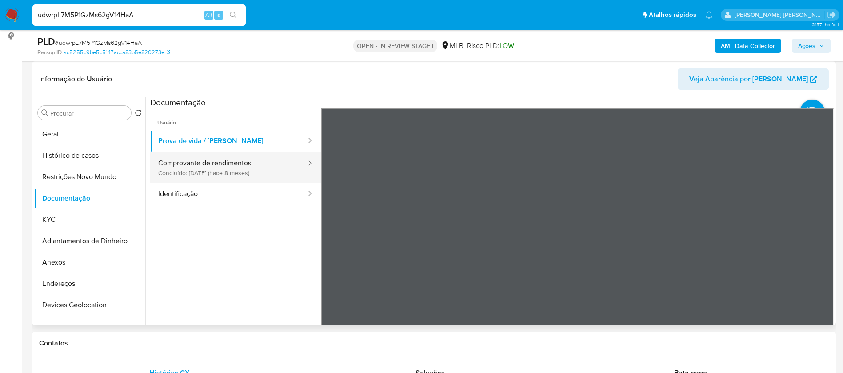
click at [227, 172] on button "Comprovante de rendimentos Concluído: [DATE] (hace 8 meses)" at bounding box center [228, 168] width 157 height 30
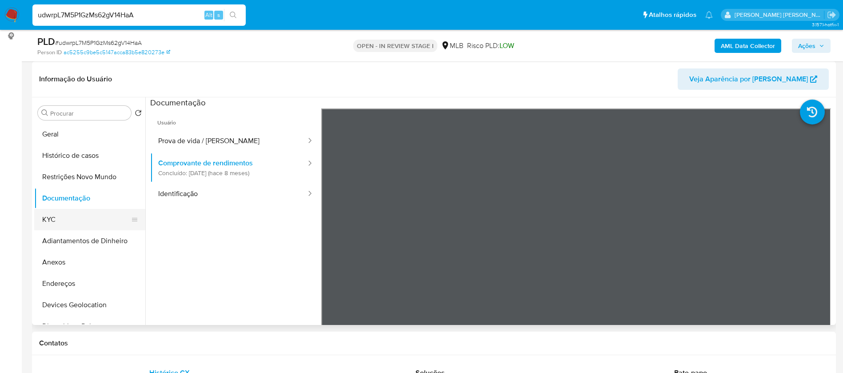
click at [57, 220] on button "KYC" at bounding box center [86, 219] width 104 height 21
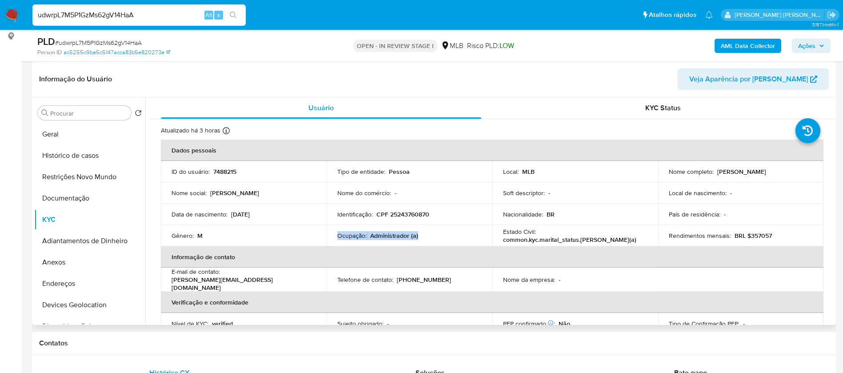
drag, startPoint x: 421, startPoint y: 236, endPoint x: 336, endPoint y: 238, distance: 85.4
click at [337, 238] on div "Ocupação : Administrador (a)" at bounding box center [409, 236] width 144 height 8
copy div "Ocupação : Administrador (a)"
click at [745, 43] on b "AML Data Collector" at bounding box center [748, 46] width 54 height 14
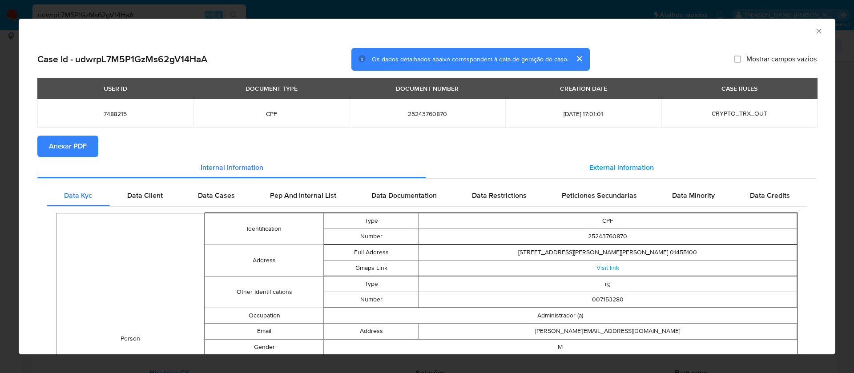
click at [602, 166] on span "External information" at bounding box center [621, 167] width 64 height 10
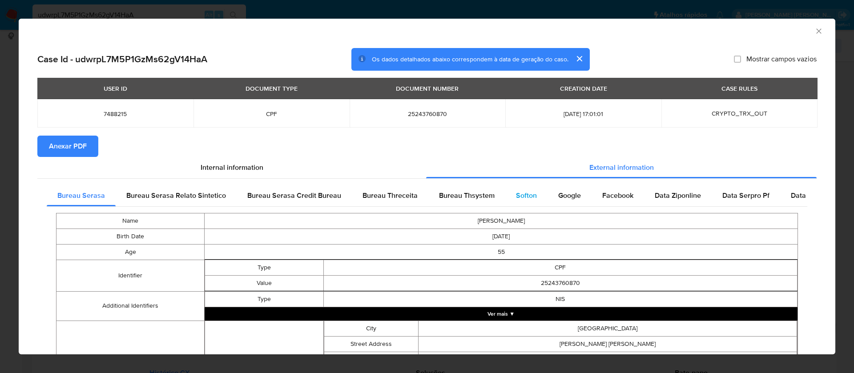
click at [522, 192] on span "Softon" at bounding box center [526, 195] width 21 height 10
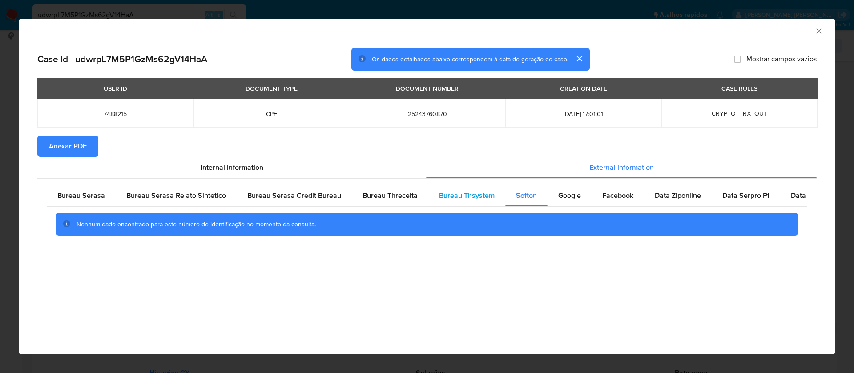
click at [466, 197] on span "Bureau Thsystem" at bounding box center [467, 195] width 56 height 10
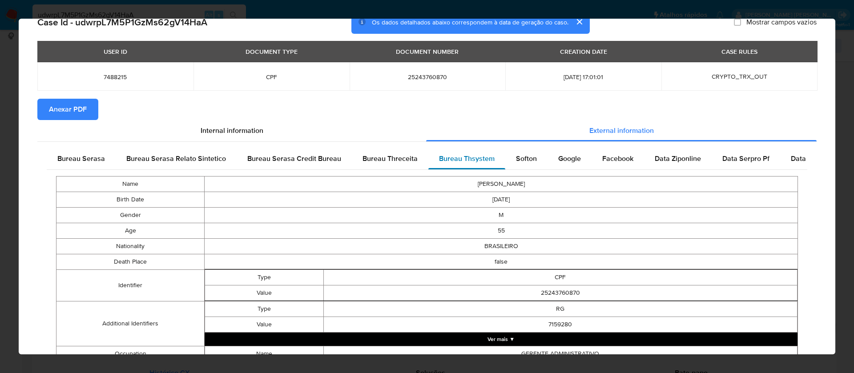
scroll to position [0, 0]
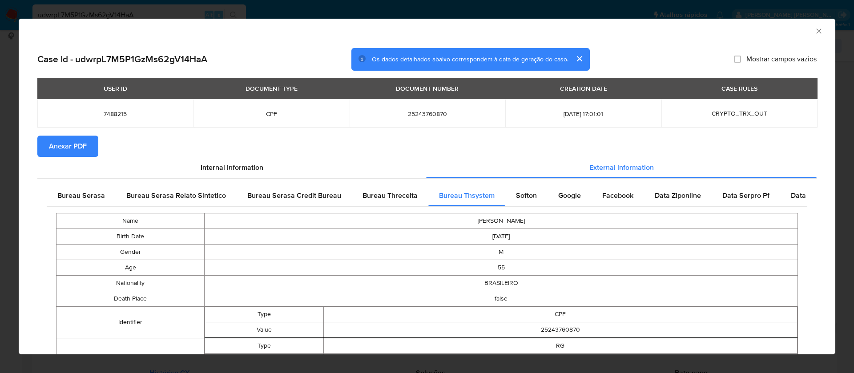
click at [48, 148] on button "Anexar PDF" at bounding box center [67, 146] width 61 height 21
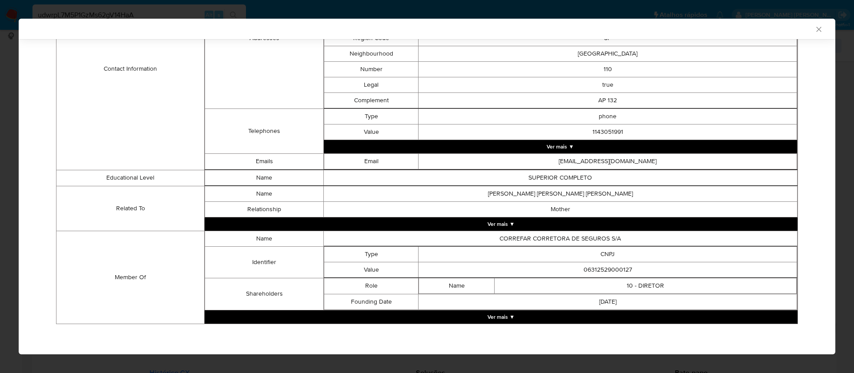
scroll to position [429, 0]
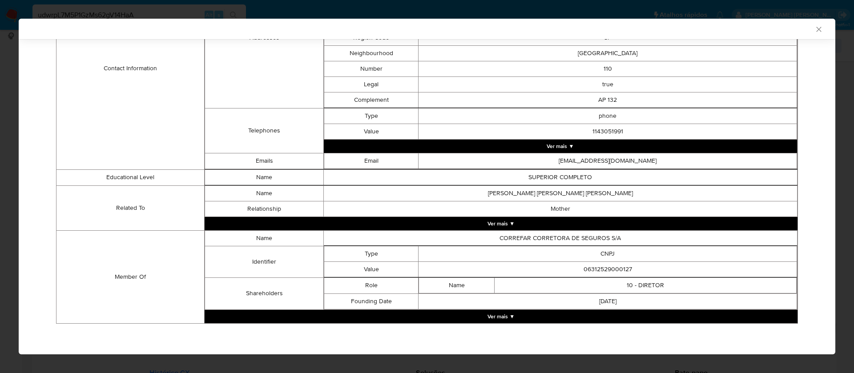
click at [617, 269] on td "06312529000127" at bounding box center [607, 269] width 378 height 16
copy td "06312529000127"
click at [594, 236] on td "CORREFAR CORRETORA DE SEGUROS S/A" at bounding box center [560, 238] width 474 height 16
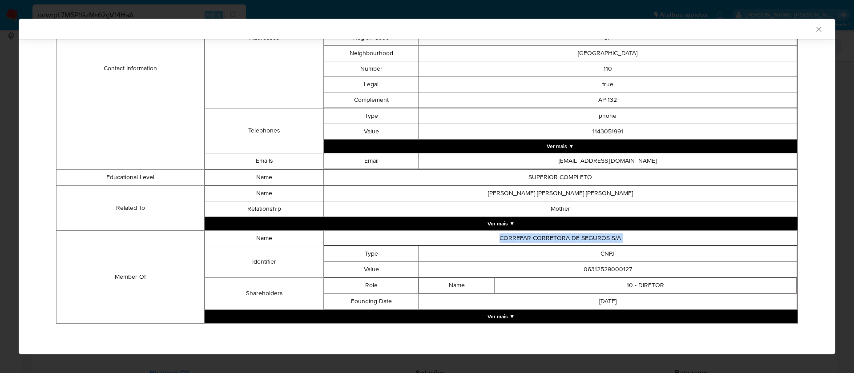
click at [594, 236] on td "CORREFAR CORRETORA DE SEGUROS S/A" at bounding box center [560, 238] width 474 height 16
copy td "CORREFAR CORRETORA DE SEGUROS S/A"
click at [616, 270] on td "06312529000127" at bounding box center [607, 269] width 378 height 16
click at [615, 270] on td "06312529000127" at bounding box center [607, 269] width 378 height 16
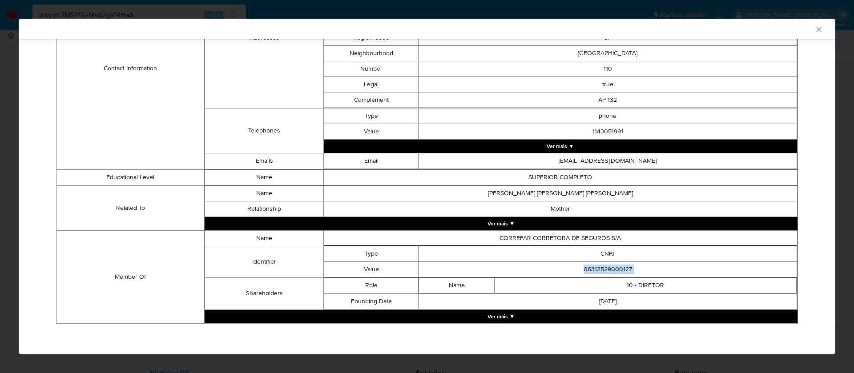
copy td "06312529000127"
click at [506, 319] on button "Ver mais ▼" at bounding box center [501, 316] width 593 height 13
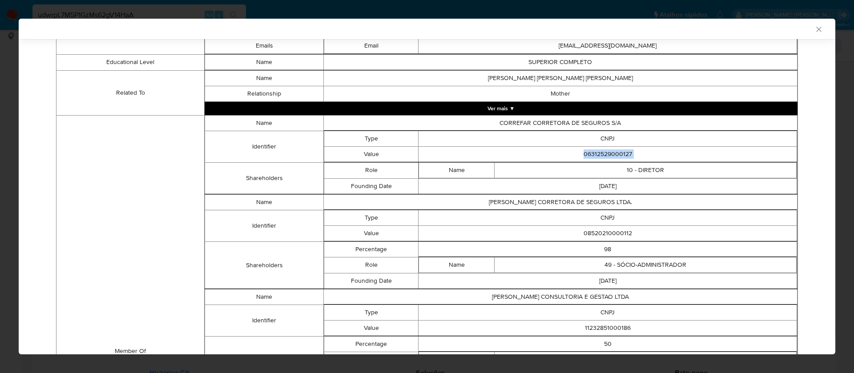
scroll to position [563, 0]
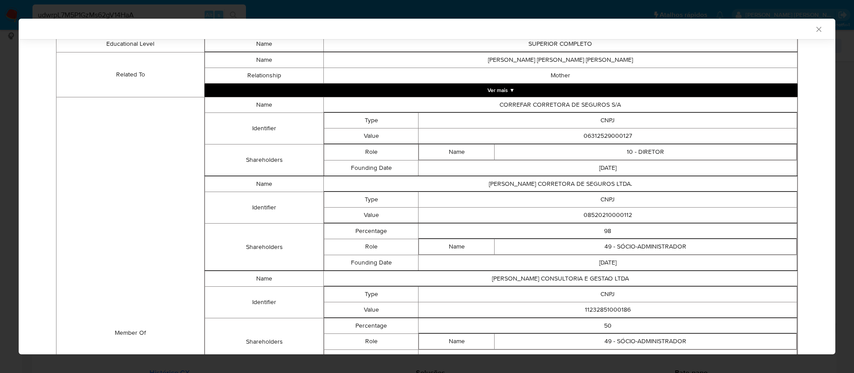
click at [606, 217] on td "08520210000112" at bounding box center [607, 215] width 378 height 16
copy td "08520210000112"
click at [595, 186] on td "[PERSON_NAME] CORRETORA DE SEGUROS LTDA." at bounding box center [560, 184] width 474 height 16
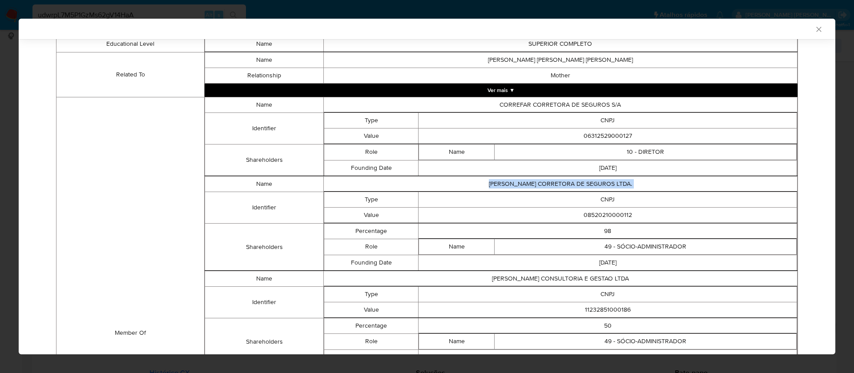
click at [595, 186] on td "[PERSON_NAME] CORRETORA DE SEGUROS LTDA." at bounding box center [560, 184] width 474 height 16
copy td "[PERSON_NAME] CORRETORA DE SEGUROS LTDA."
click at [616, 215] on td "08520210000112" at bounding box center [607, 215] width 378 height 16
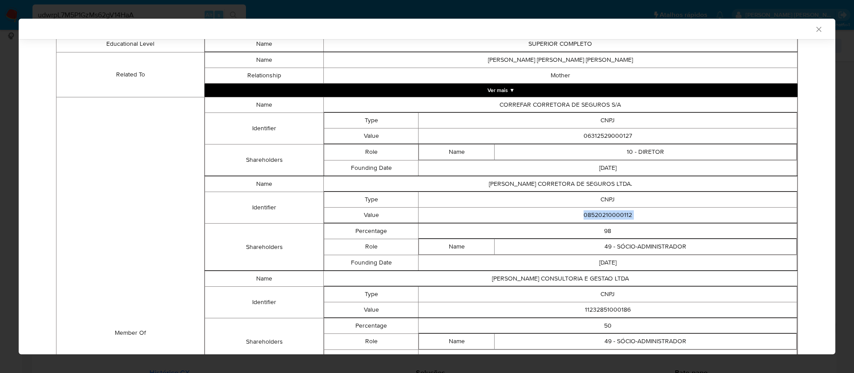
copy td "08520210000112"
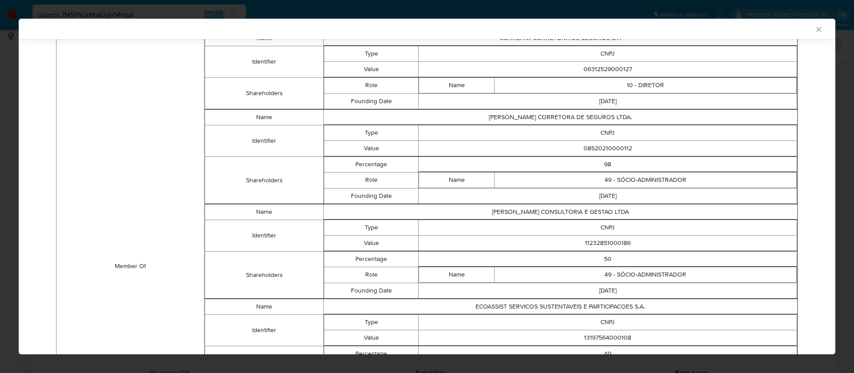
click at [610, 243] on td "11232851000186" at bounding box center [607, 243] width 378 height 16
copy td "11232851000186"
click at [608, 213] on td "[PERSON_NAME] CONSULTORIA E GESTAO LTDA" at bounding box center [560, 212] width 474 height 16
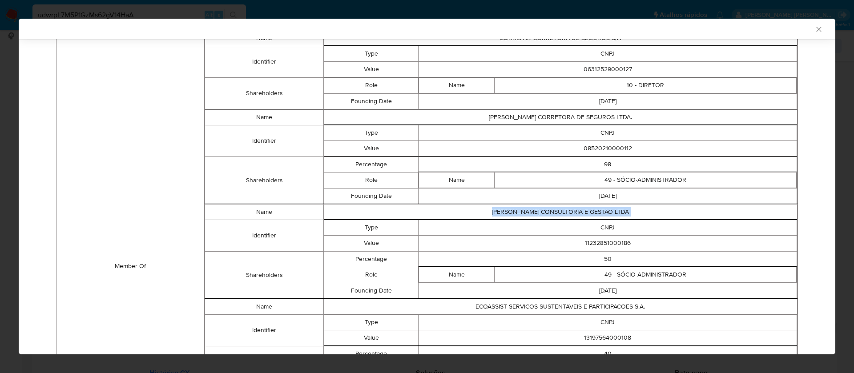
click at [608, 213] on td "[PERSON_NAME] CONSULTORIA E GESTAO LTDA" at bounding box center [560, 212] width 474 height 16
copy td "[PERSON_NAME] CONSULTORIA E GESTAO LTDA"
click at [591, 243] on td "11232851000186" at bounding box center [607, 243] width 378 height 16
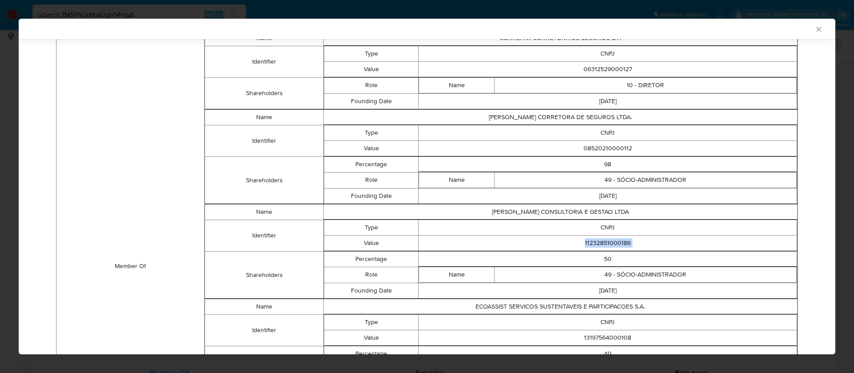
copy td "11232851000186"
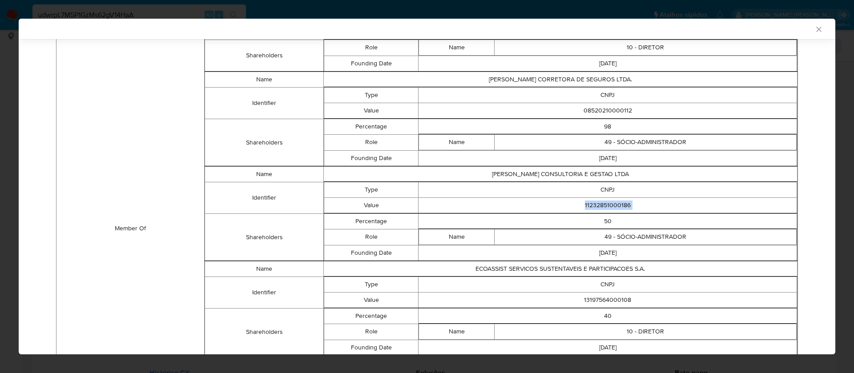
scroll to position [696, 0]
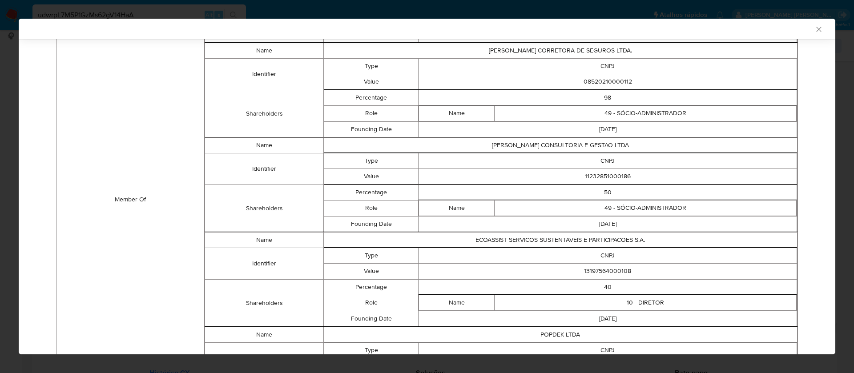
click at [606, 272] on td "13197564000108" at bounding box center [607, 271] width 378 height 16
click at [599, 239] on td "ECOASSIST SERVICOS SUSTENTAVEIS E PARTICIPACOES S.A." at bounding box center [560, 240] width 474 height 16
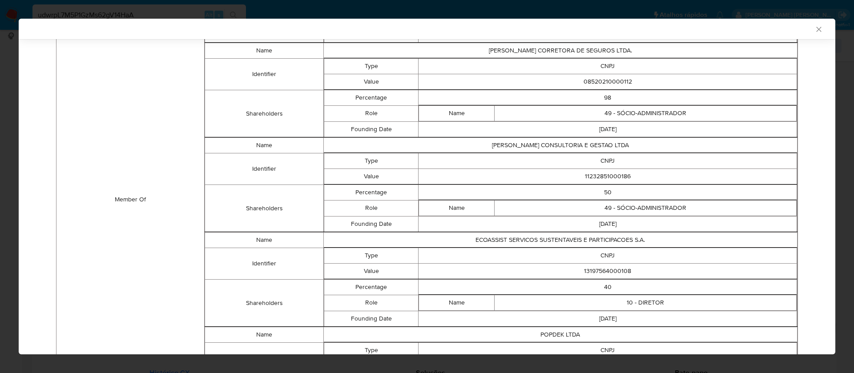
click at [606, 274] on td "13197564000108" at bounding box center [607, 271] width 378 height 16
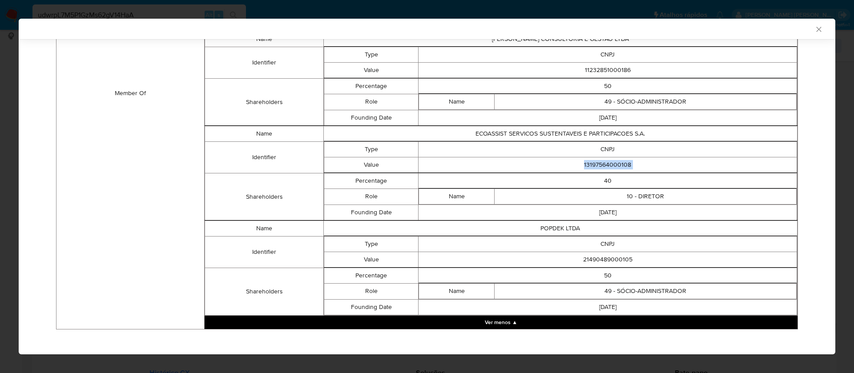
scroll to position [808, 0]
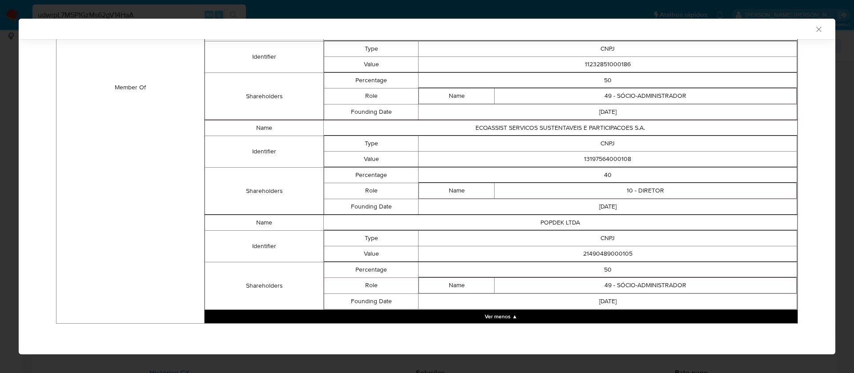
click at [610, 255] on td "21490489000105" at bounding box center [607, 254] width 378 height 16
click at [557, 225] on td "POPDEK LTDA" at bounding box center [560, 223] width 474 height 16
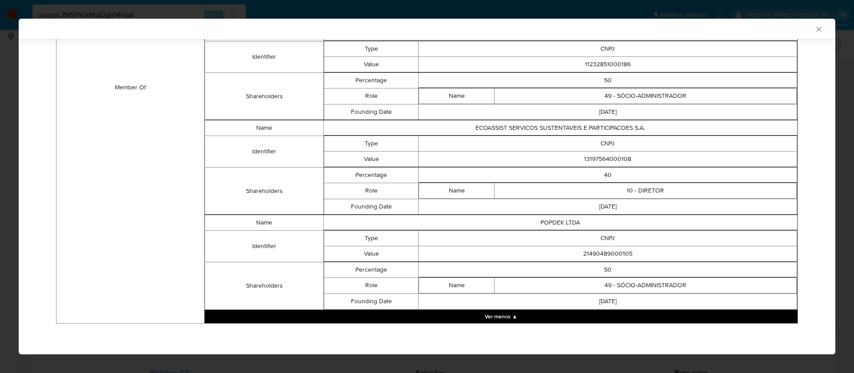
click at [594, 252] on td "21490489000105" at bounding box center [607, 254] width 378 height 16
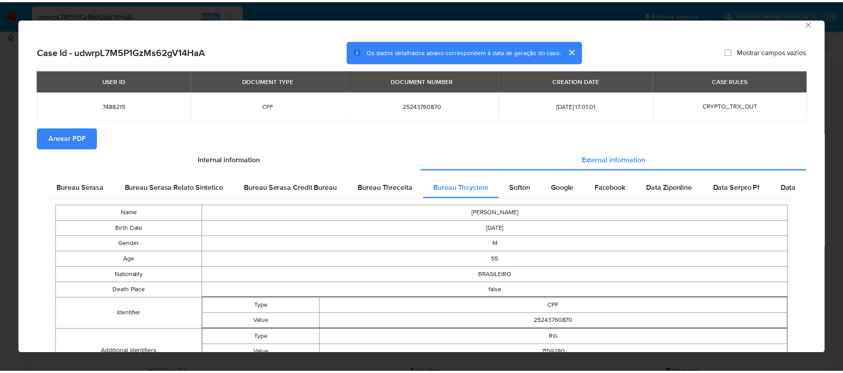
scroll to position [0, 0]
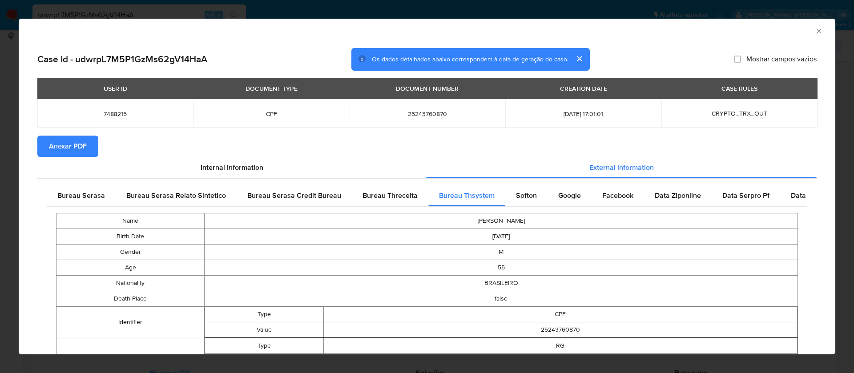
click at [50, 146] on span "Anexar PDF" at bounding box center [68, 146] width 38 height 20
click at [814, 29] on icon "Fechar a janela" at bounding box center [818, 31] width 9 height 9
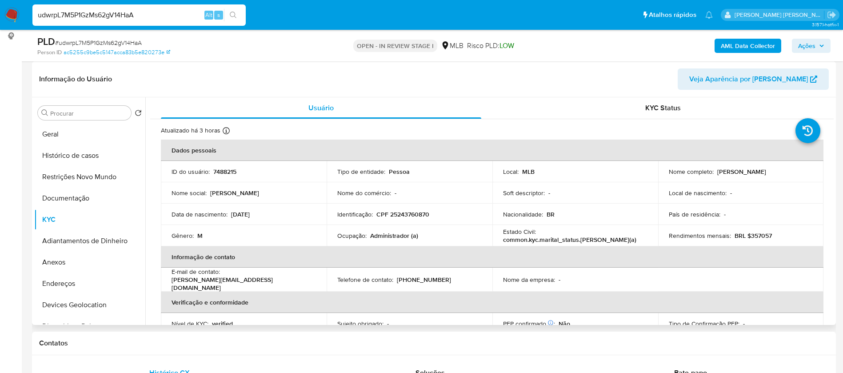
drag, startPoint x: 796, startPoint y: 172, endPoint x: 716, endPoint y: 172, distance: 80.5
click at [716, 172] on div "Nome completo : [PERSON_NAME]" at bounding box center [741, 172] width 144 height 8
click at [223, 171] on p "7488215" at bounding box center [224, 172] width 23 height 8
click at [223, 170] on p "7488215" at bounding box center [224, 172] width 23 height 8
click at [96, 139] on button "Geral" at bounding box center [86, 134] width 104 height 21
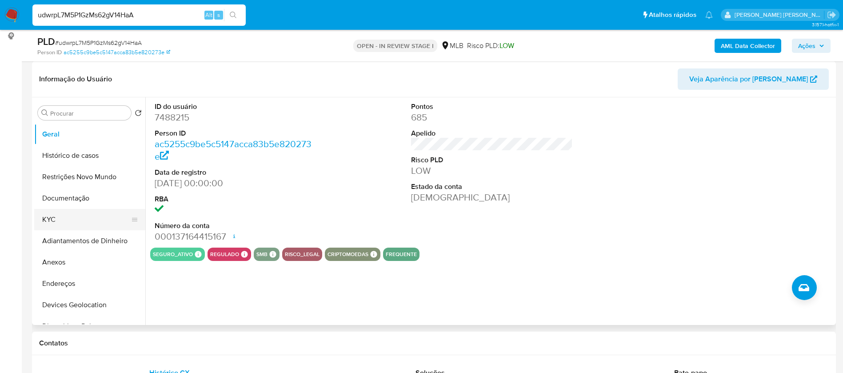
click at [66, 219] on button "KYC" at bounding box center [86, 219] width 104 height 21
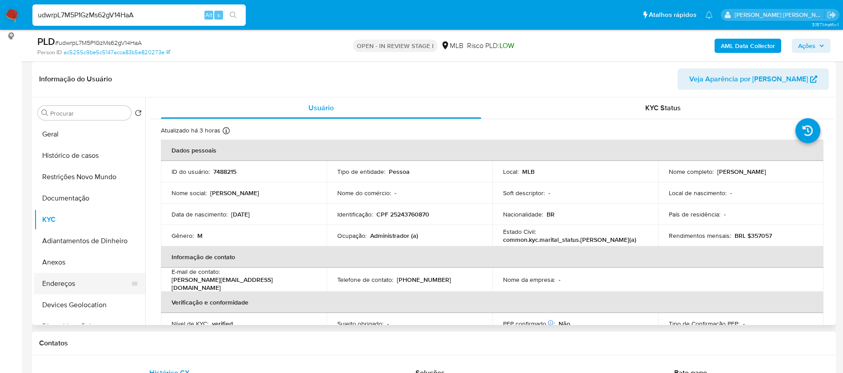
click at [68, 283] on button "Endereços" at bounding box center [86, 283] width 104 height 21
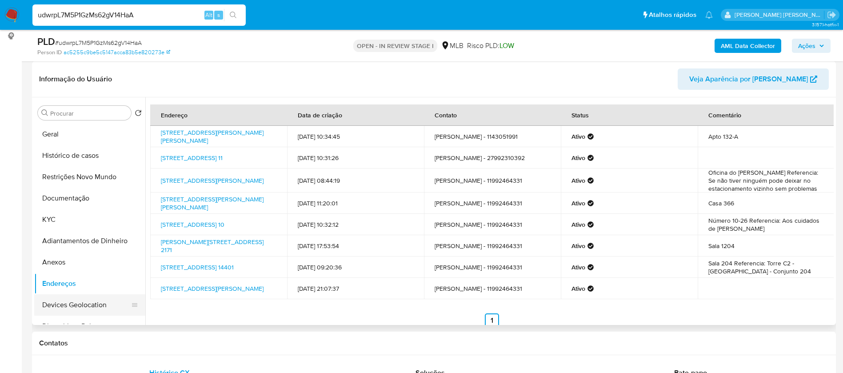
click at [76, 303] on button "Devices Geolocation" at bounding box center [86, 304] width 104 height 21
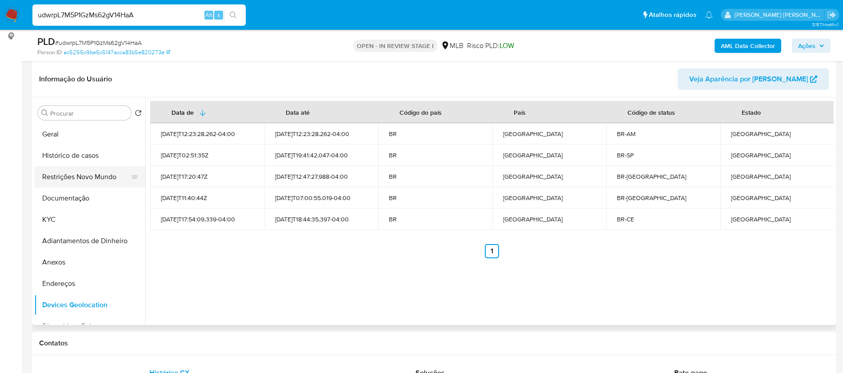
click at [100, 179] on button "Restrições Novo Mundo" at bounding box center [86, 176] width 104 height 21
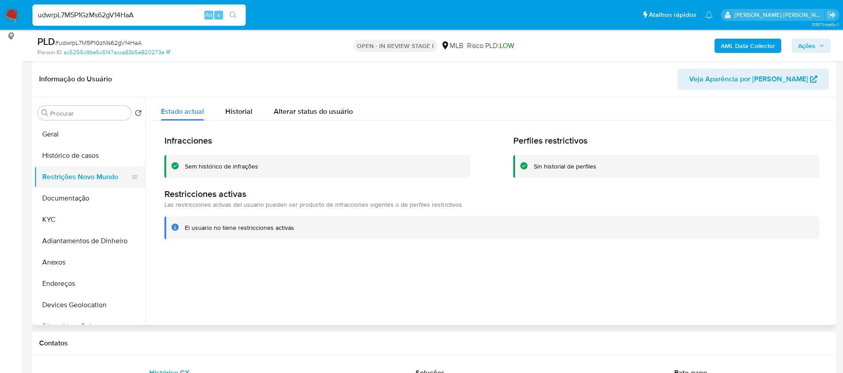
scroll to position [67, 0]
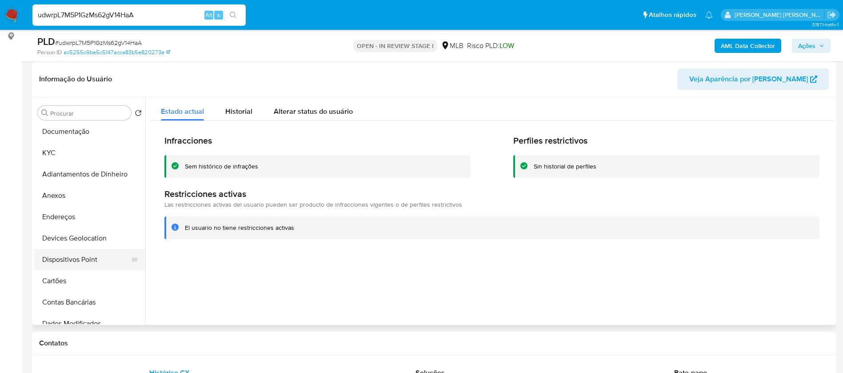
click at [93, 261] on button "Dispositivos Point" at bounding box center [86, 259] width 104 height 21
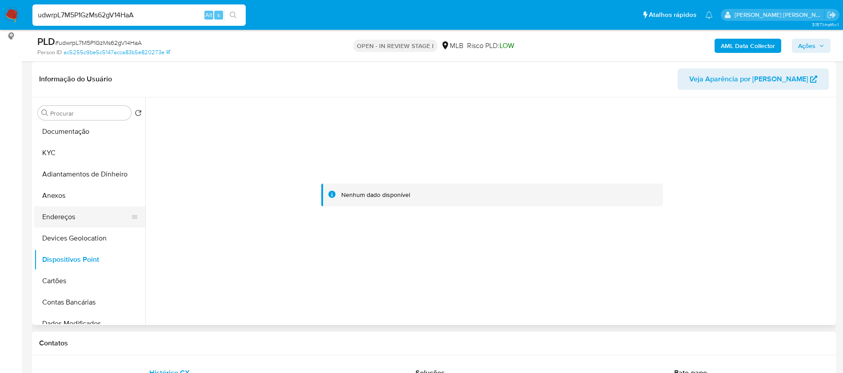
click at [80, 217] on button "Endereços" at bounding box center [86, 216] width 104 height 21
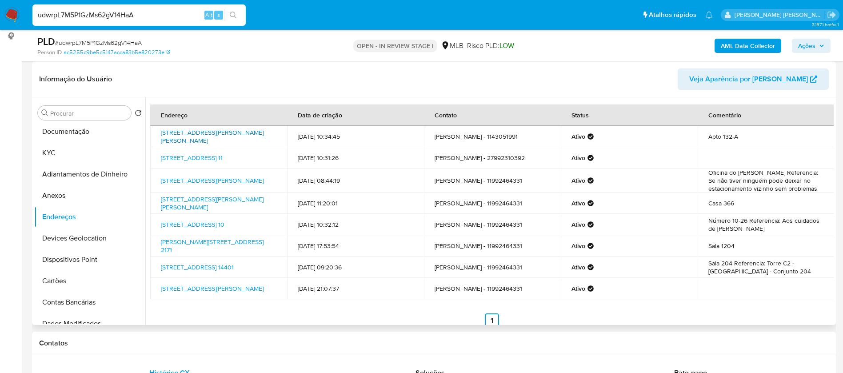
click at [232, 131] on link "[STREET_ADDRESS][PERSON_NAME][PERSON_NAME]" at bounding box center [212, 136] width 103 height 17
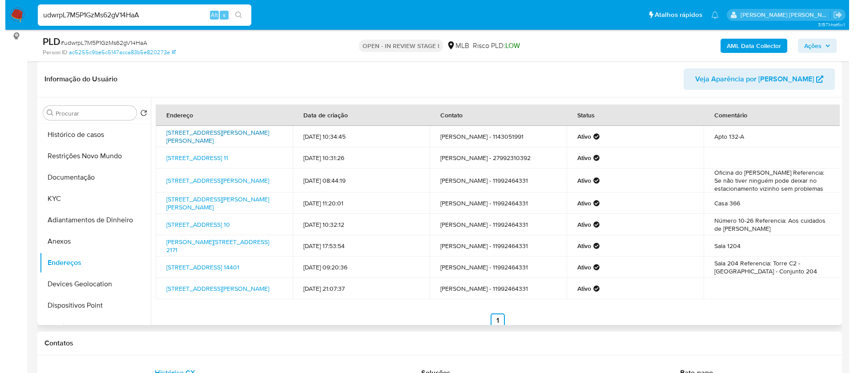
scroll to position [0, 0]
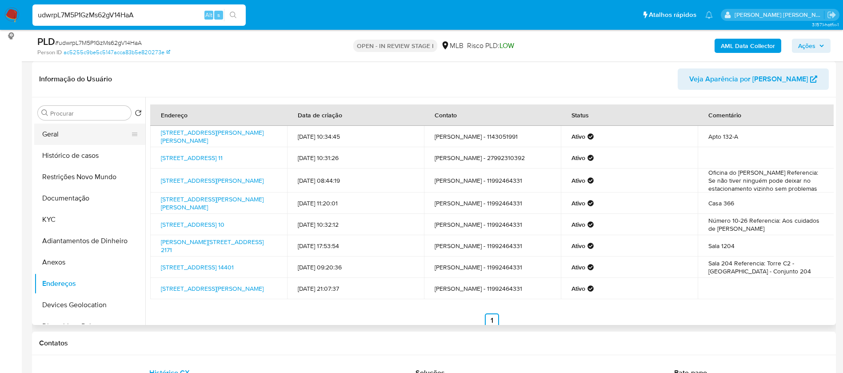
click at [68, 135] on button "Geral" at bounding box center [86, 134] width 104 height 21
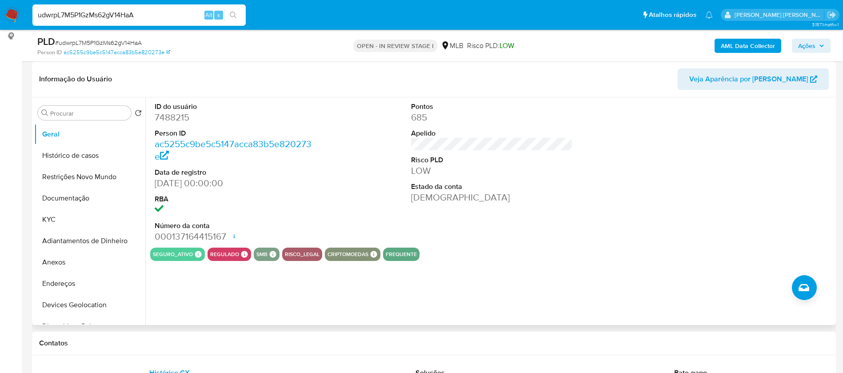
click at [180, 114] on dd "7488215" at bounding box center [236, 117] width 162 height 12
click at [60, 156] on button "Histórico de casos" at bounding box center [86, 155] width 104 height 21
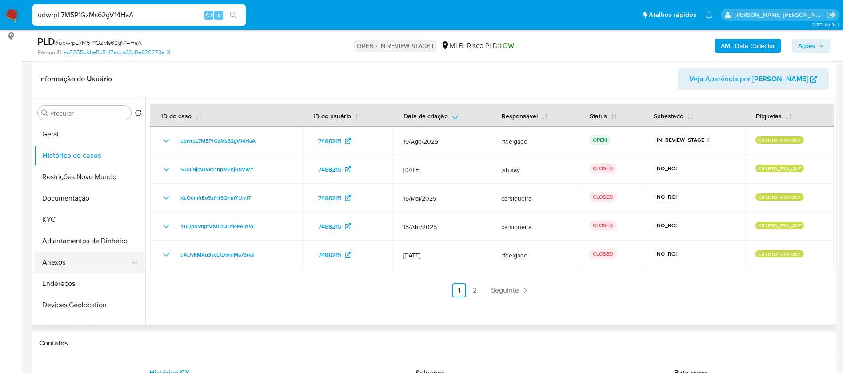
click at [93, 266] on button "Anexos" at bounding box center [86, 262] width 104 height 21
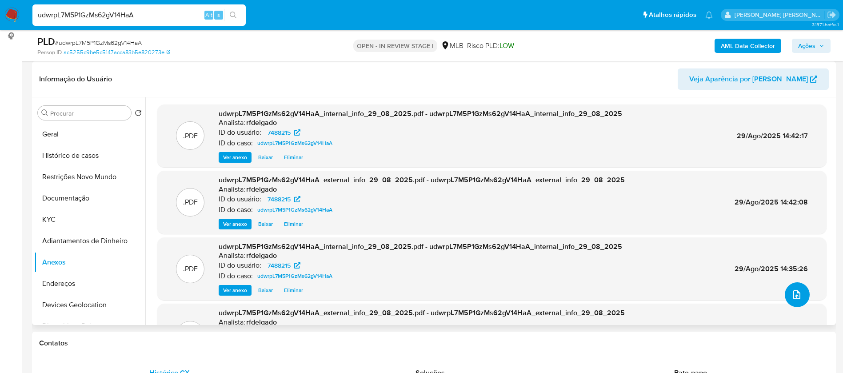
click at [792, 298] on span "upload-file" at bounding box center [797, 294] width 11 height 11
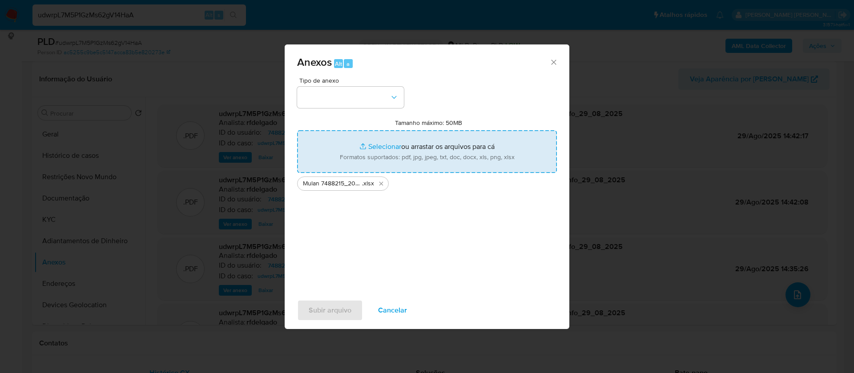
type input "C:\fakepath\SAR - - CPF 25243760870 - [PERSON_NAME] (1).pdf"
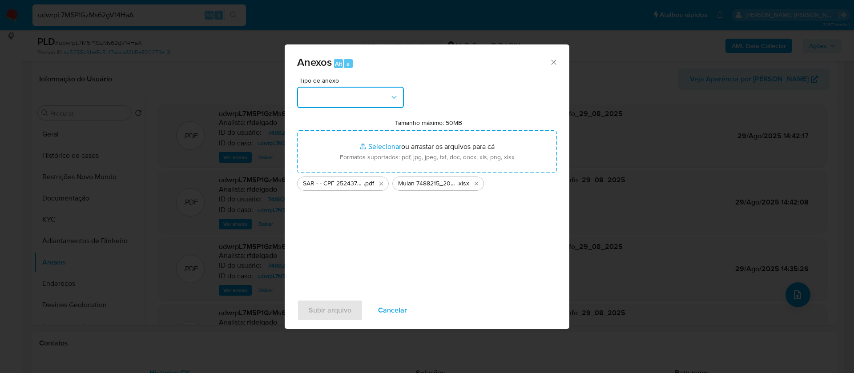
click at [360, 100] on button "button" at bounding box center [350, 97] width 107 height 21
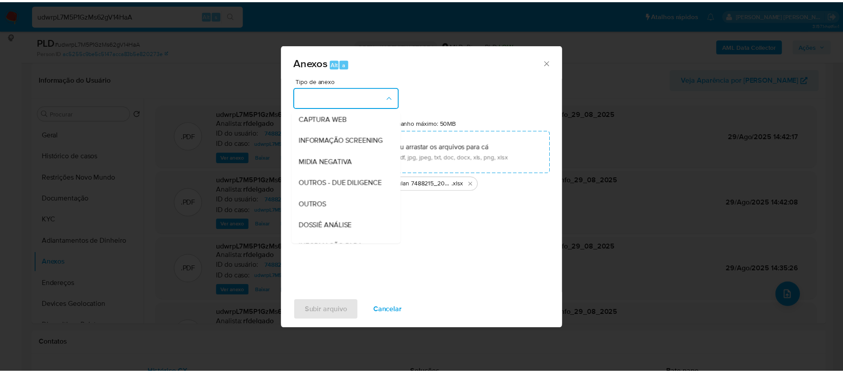
scroll to position [133, 0]
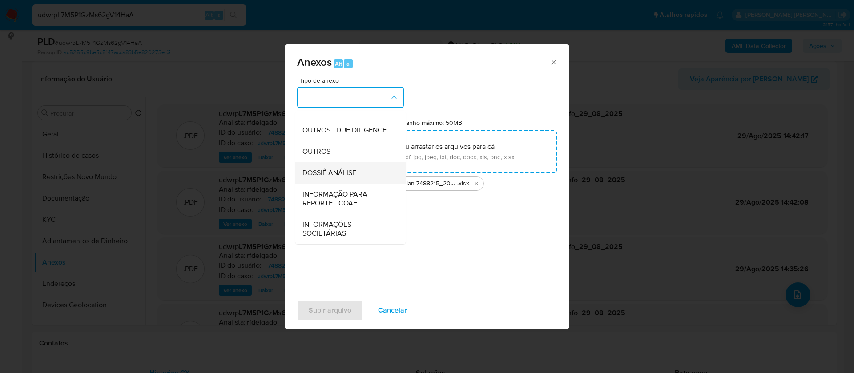
click at [354, 177] on span "DOSSIÊ ANÁLISE" at bounding box center [329, 173] width 54 height 9
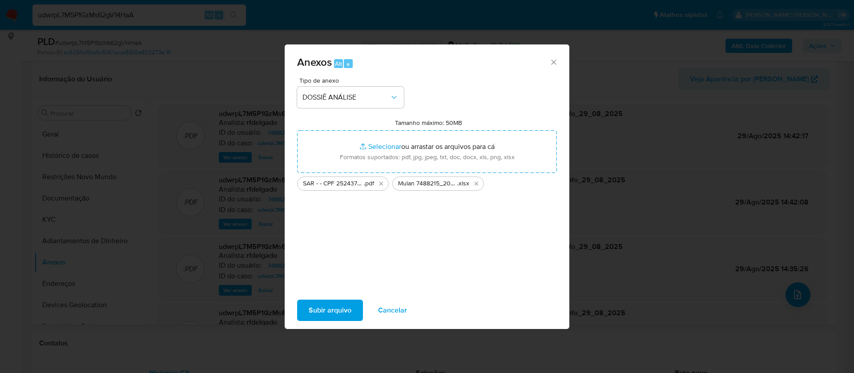
click at [344, 305] on span "Subir arquivo" at bounding box center [330, 311] width 43 height 20
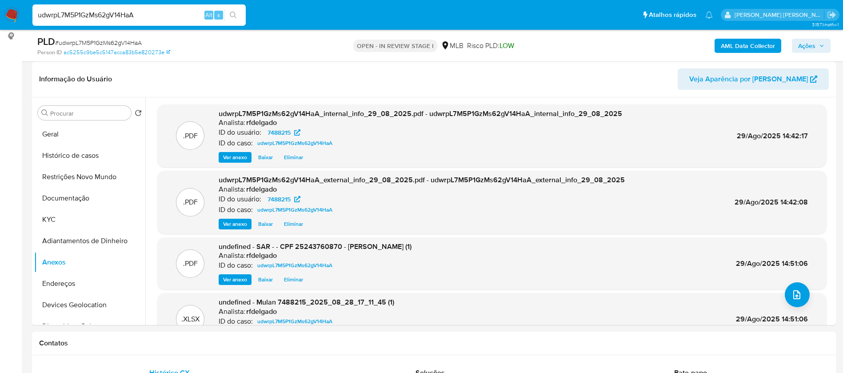
click at [822, 46] on icon "button" at bounding box center [821, 45] width 5 height 5
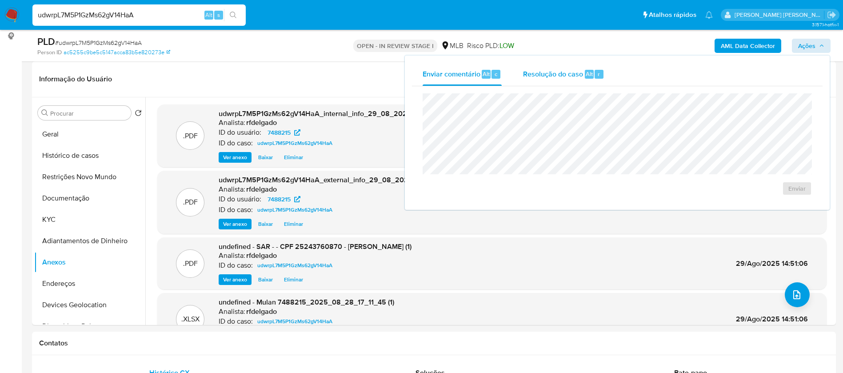
click at [586, 76] on span "Alt" at bounding box center [589, 74] width 7 height 8
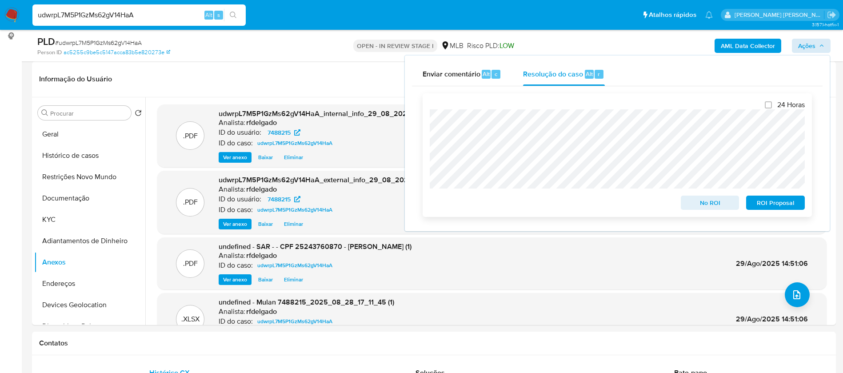
click at [731, 208] on span "No ROI" at bounding box center [710, 203] width 46 height 12
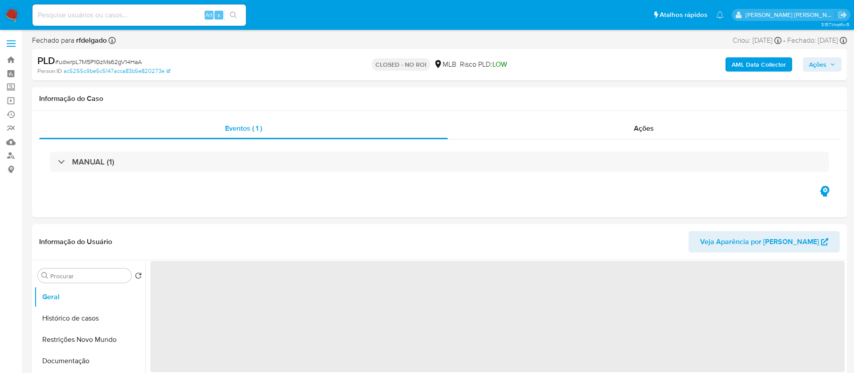
select select "10"
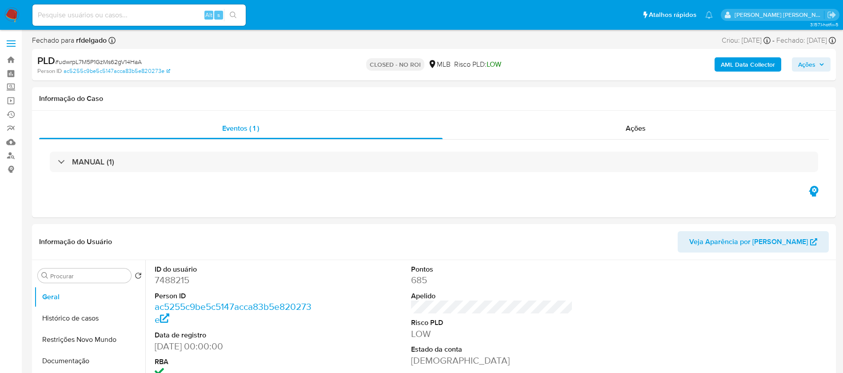
click at [147, 14] on input at bounding box center [138, 15] width 213 height 12
paste input "BO36R6X1yZRGxNSncgIw7ZWM"
type input "BO36R6X1yZRGxNSncgIw7ZWM"
click at [233, 14] on icon "search-icon" at bounding box center [233, 15] width 7 height 7
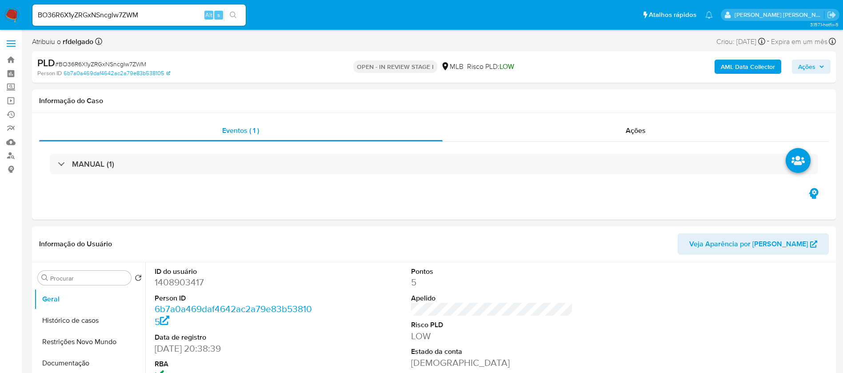
select select "10"
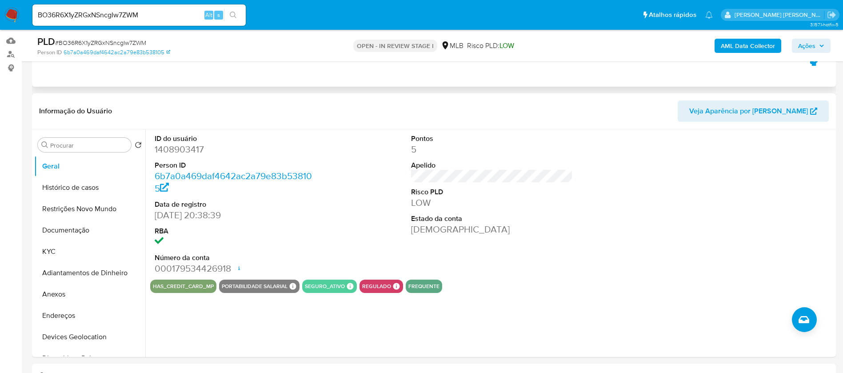
scroll to position [133, 0]
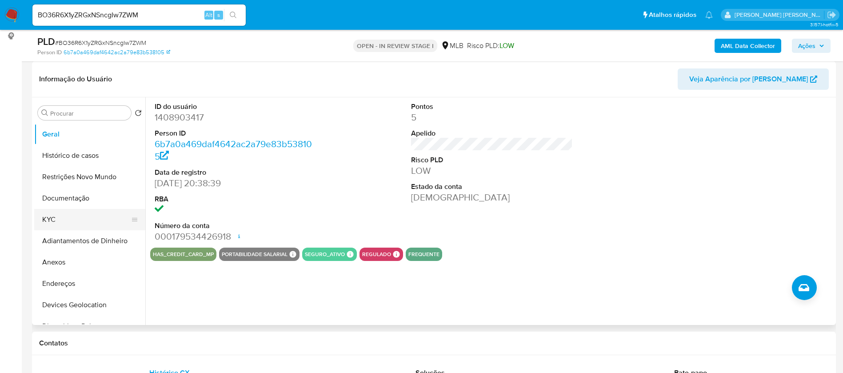
click at [83, 219] on button "KYC" at bounding box center [86, 219] width 104 height 21
